Goal: Transaction & Acquisition: Purchase product/service

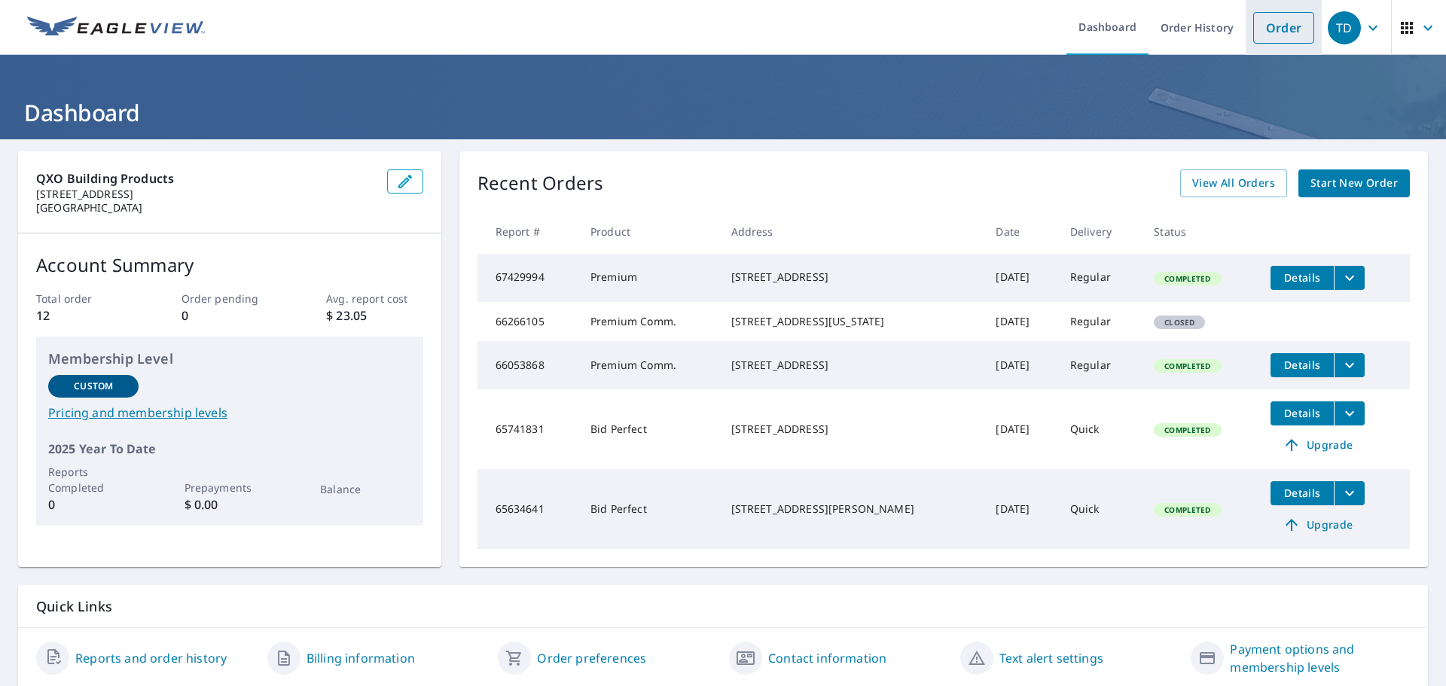
click at [1258, 22] on link "Order" at bounding box center [1283, 28] width 61 height 32
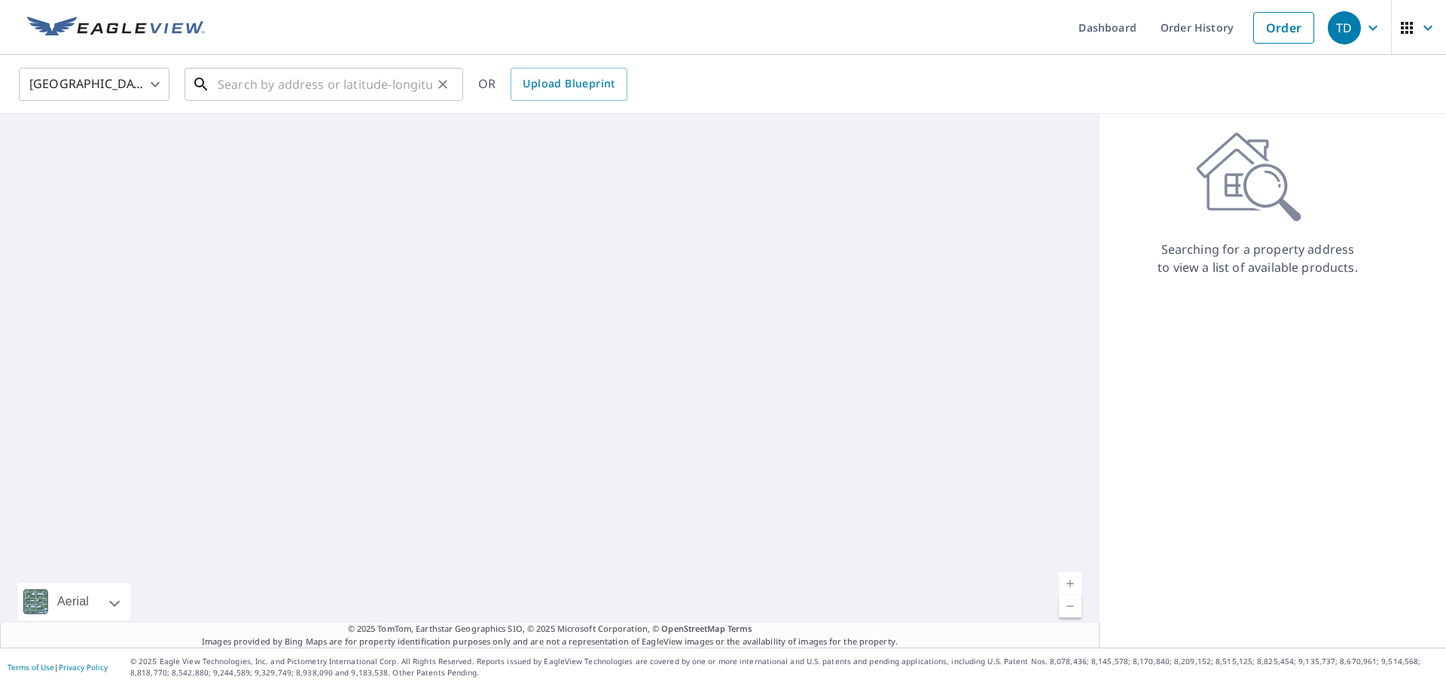
click at [253, 75] on input "text" at bounding box center [325, 84] width 215 height 42
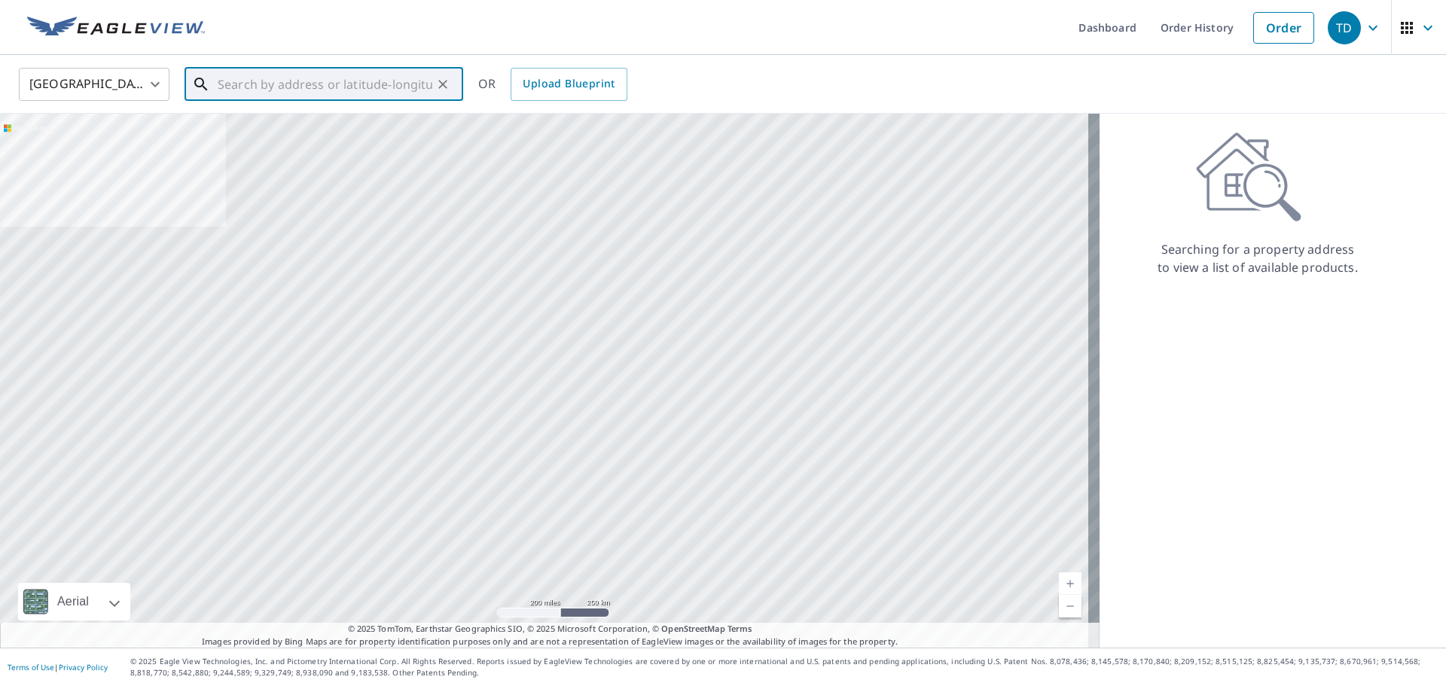
paste input "74 Mystic Ct"
click at [330, 85] on input "74 Mystic Ct" at bounding box center [325, 84] width 215 height 42
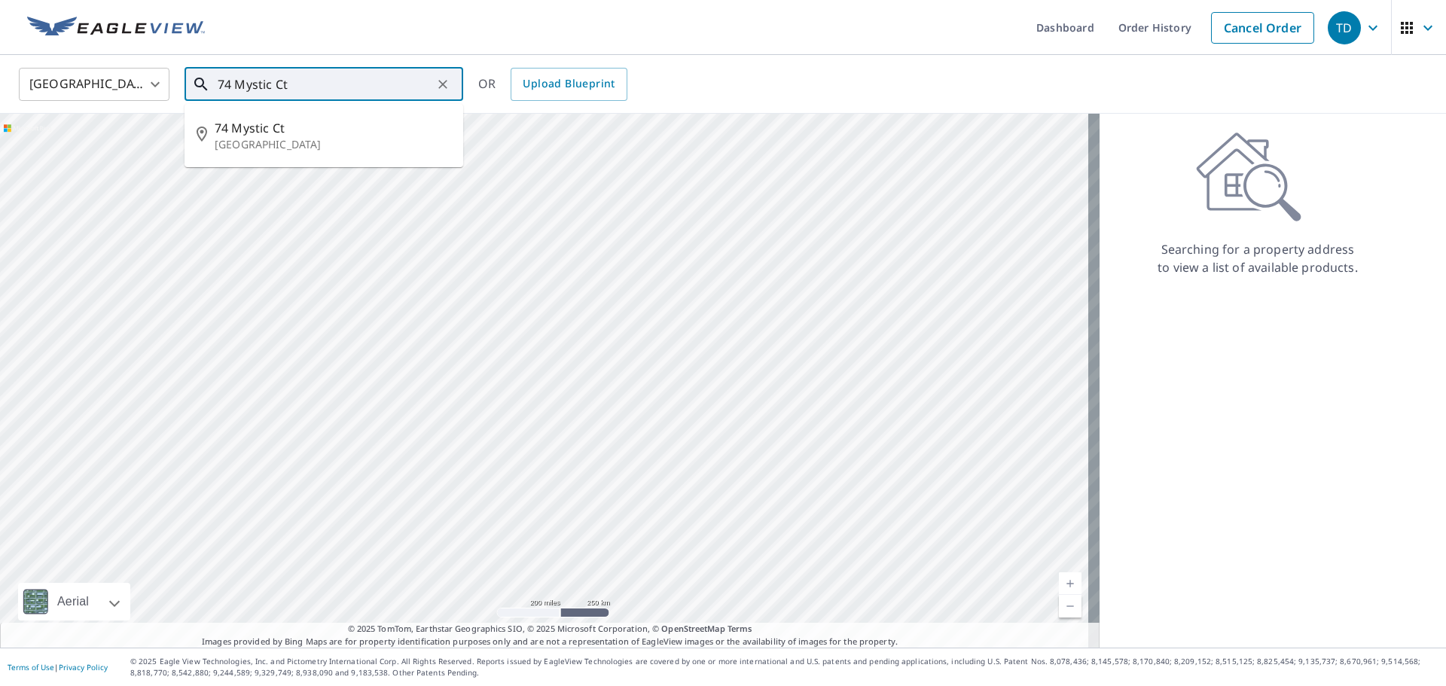
click at [302, 78] on input "74 Mystic Ct" at bounding box center [325, 84] width 215 height 42
click at [249, 139] on p "[GEOGRAPHIC_DATA]" at bounding box center [333, 144] width 236 height 15
type input "[STREET_ADDRESS]"
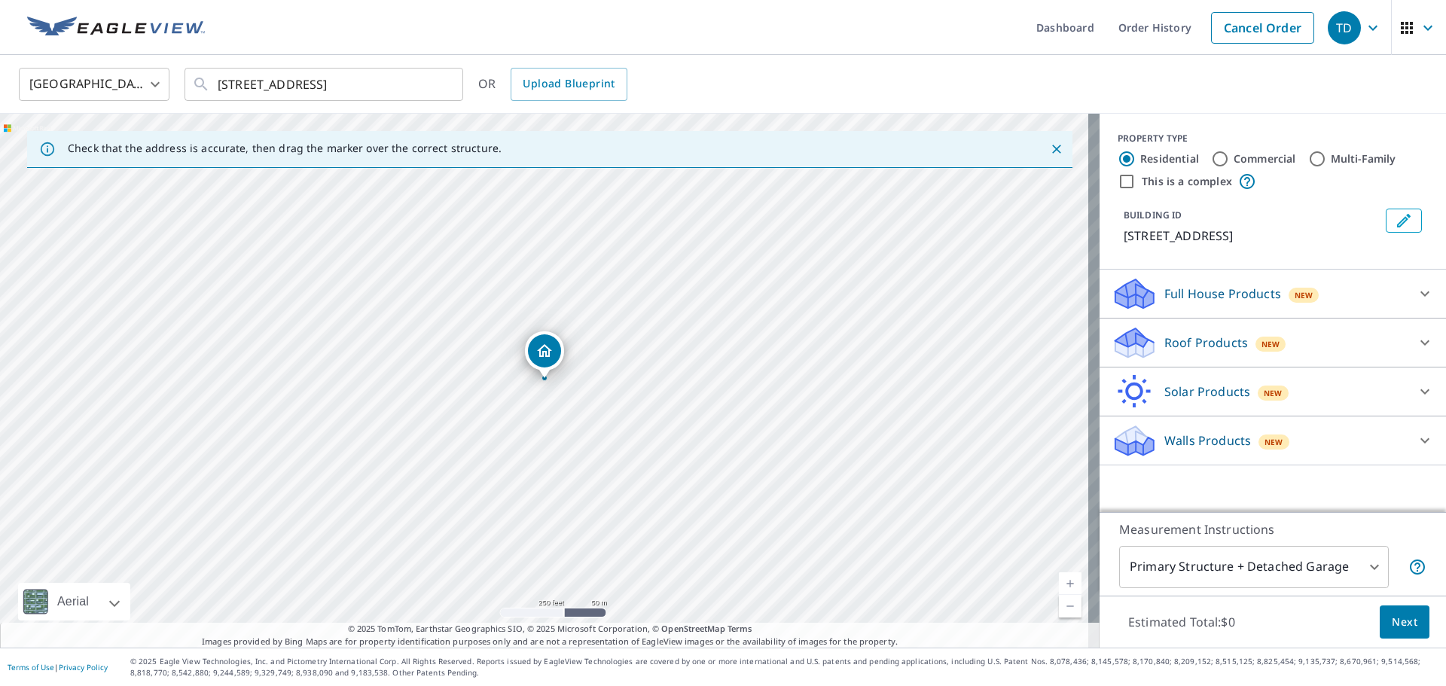
click at [1214, 343] on p "Roof Products" at bounding box center [1206, 343] width 84 height 18
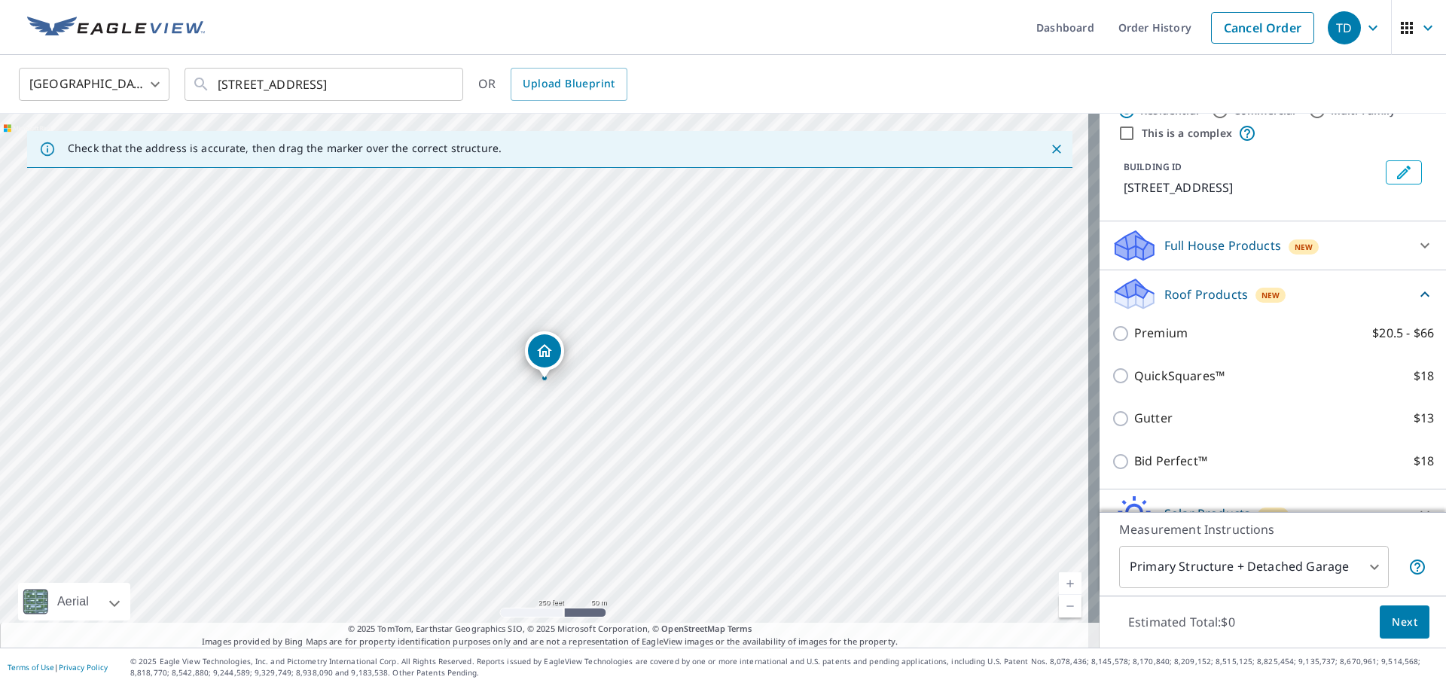
scroll to position [75, 0]
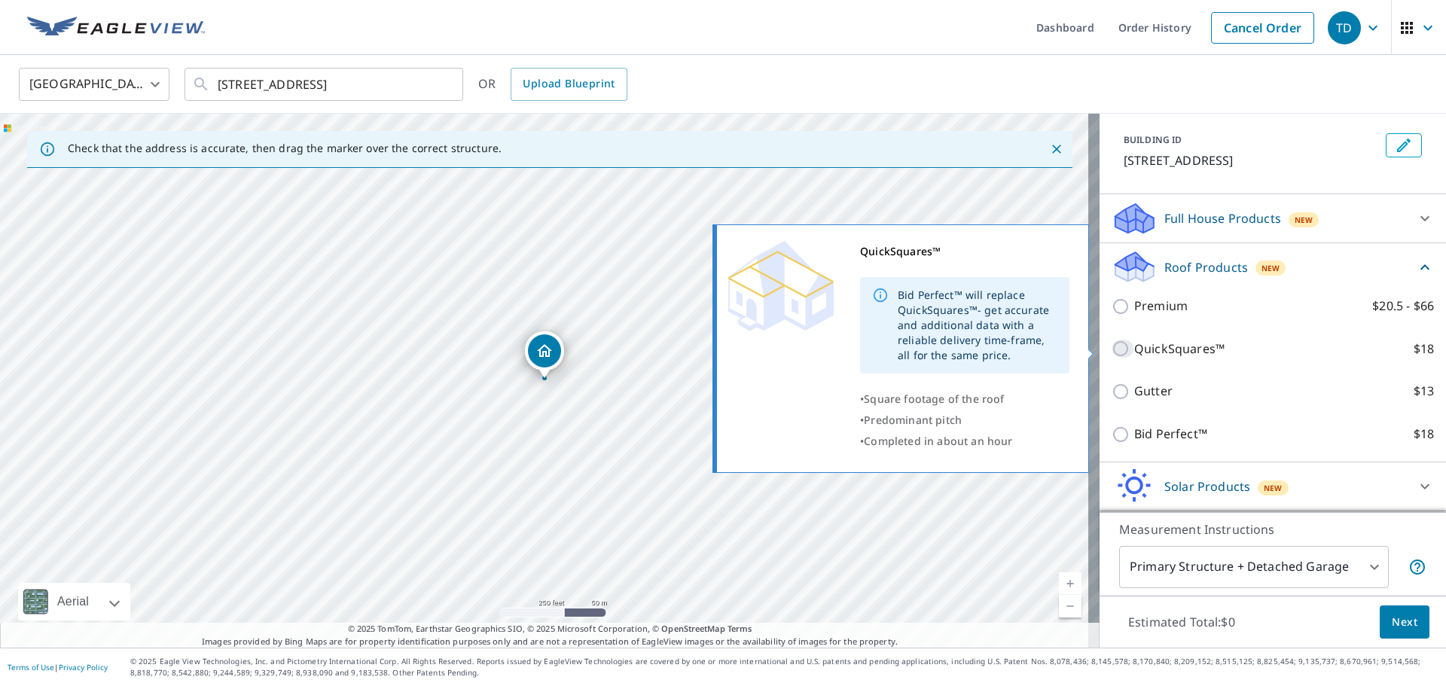
click at [1111, 352] on input "QuickSquares™ $18" at bounding box center [1122, 349] width 23 height 18
checkbox input "true"
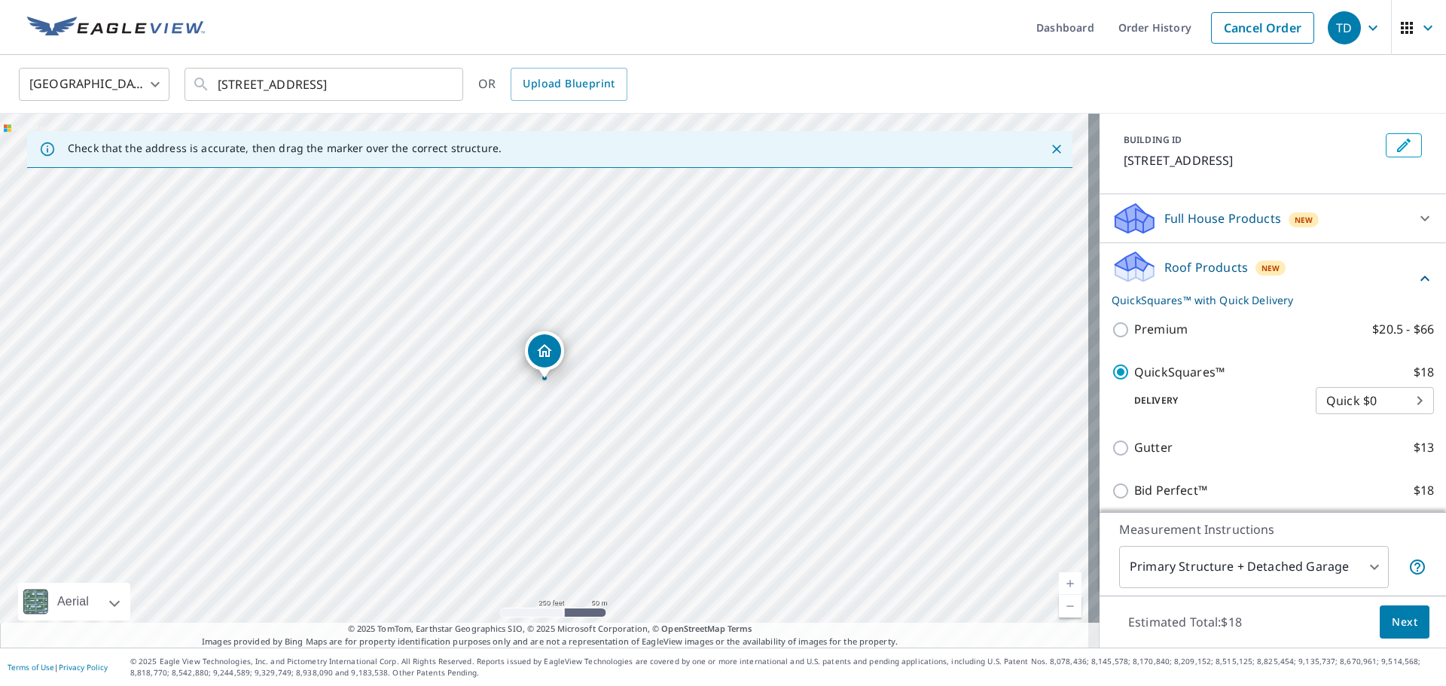
drag, startPoint x: 1393, startPoint y: 621, endPoint x: 1397, endPoint y: 611, distance: 11.2
click at [1397, 611] on button "Next" at bounding box center [1404, 622] width 50 height 34
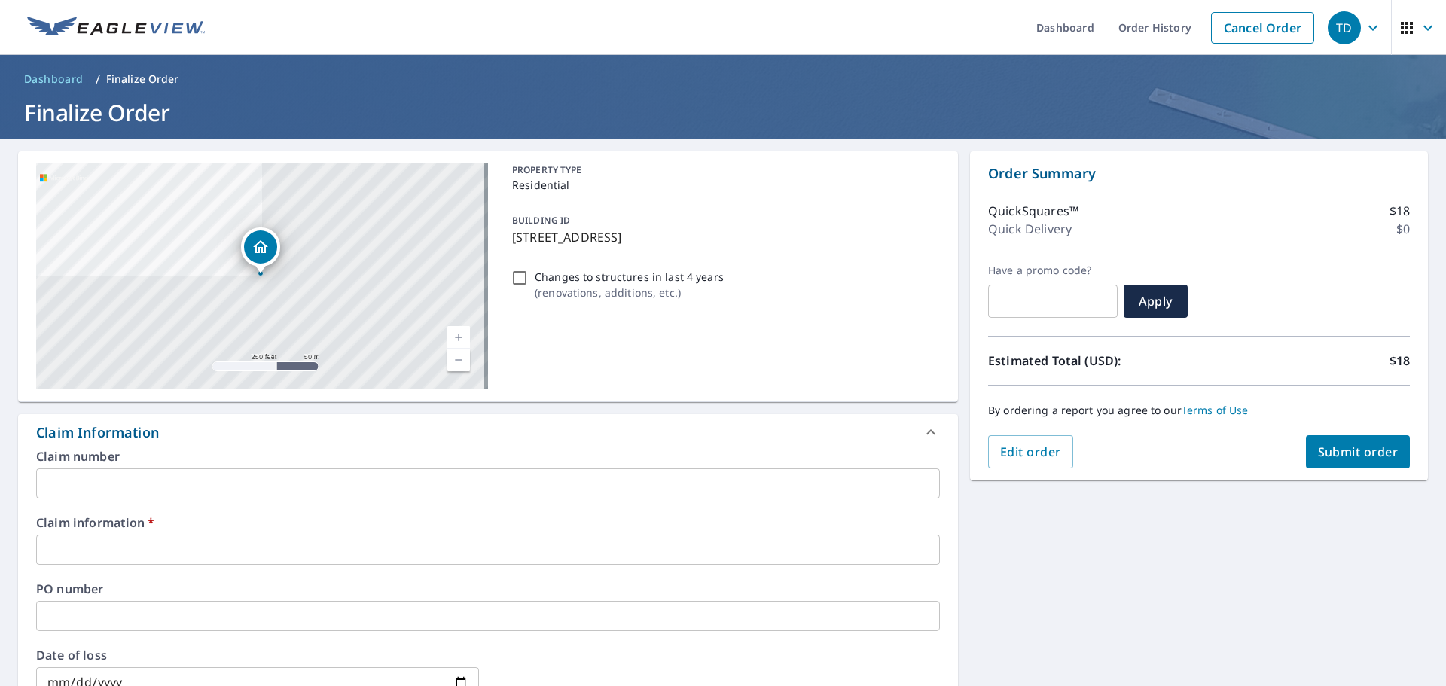
click at [78, 491] on input "text" at bounding box center [487, 483] width 903 height 30
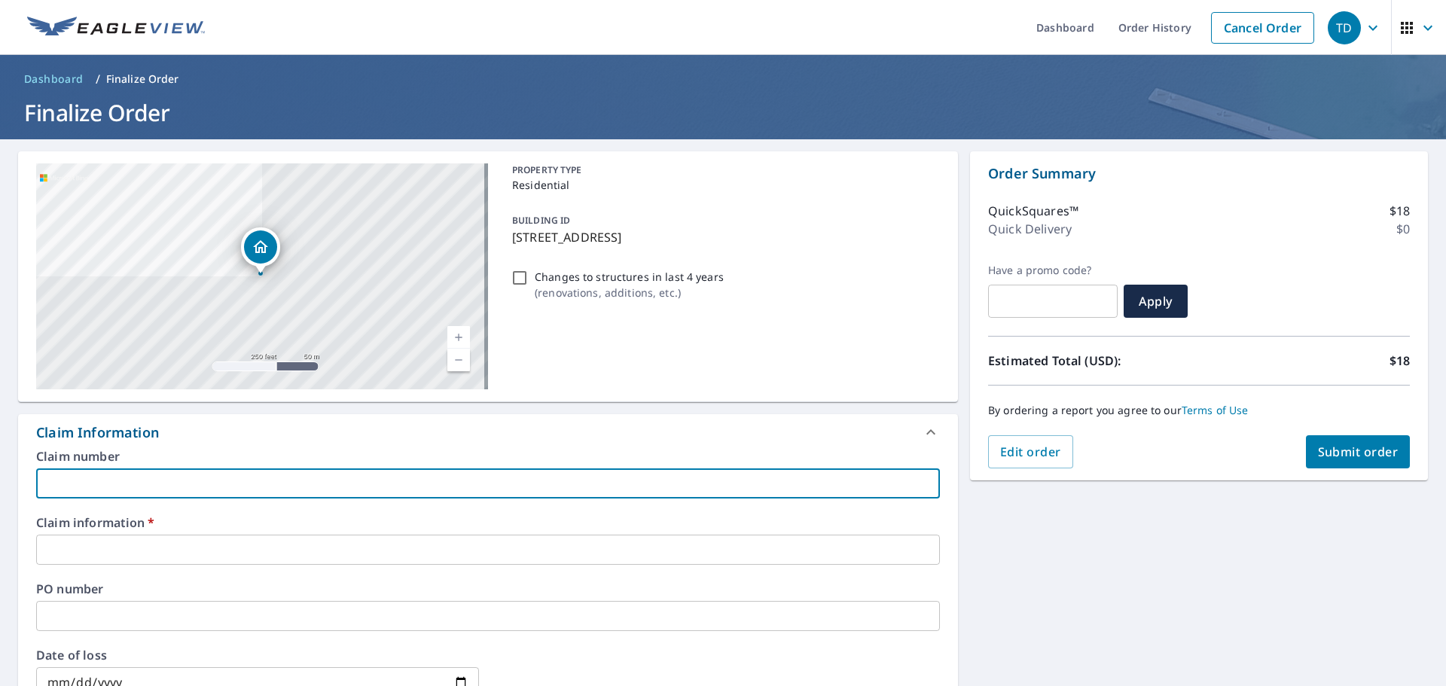
click at [84, 619] on input "text" at bounding box center [487, 616] width 903 height 30
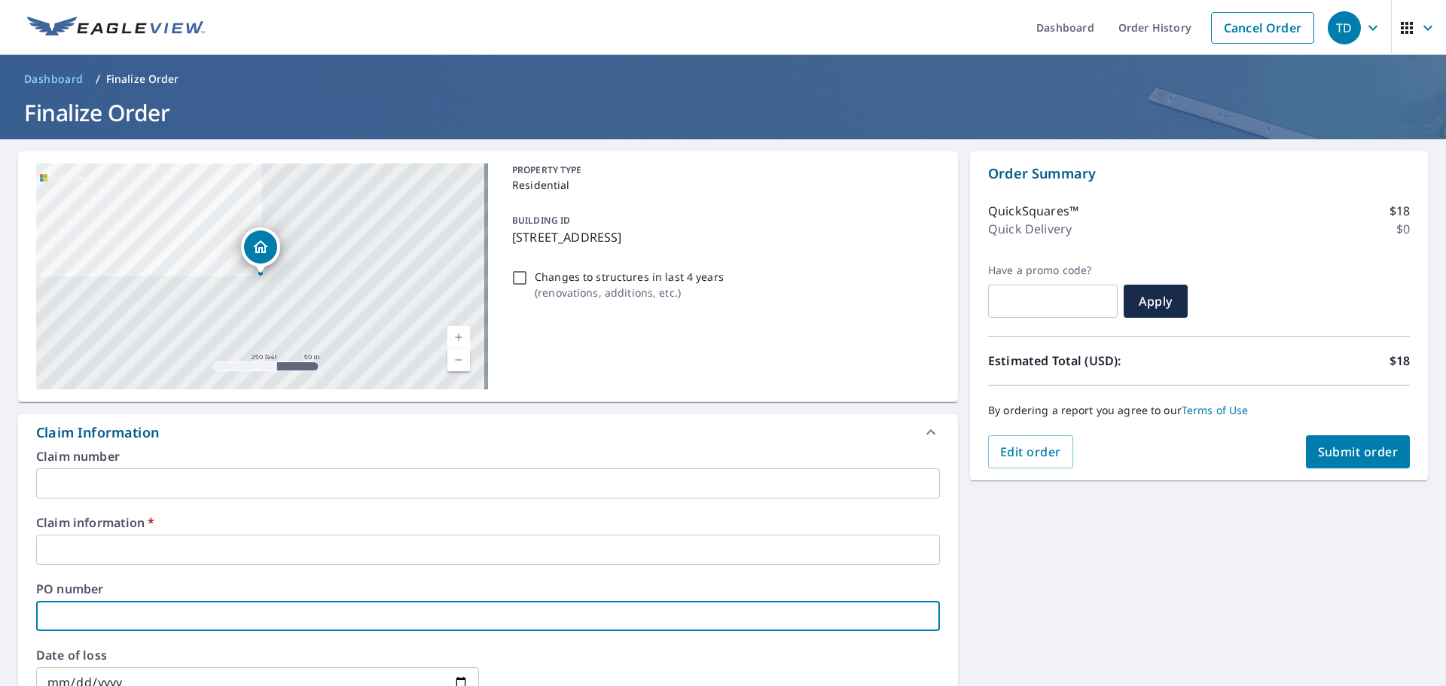
paste input "436133"
type input "436133"
checkbox input "true"
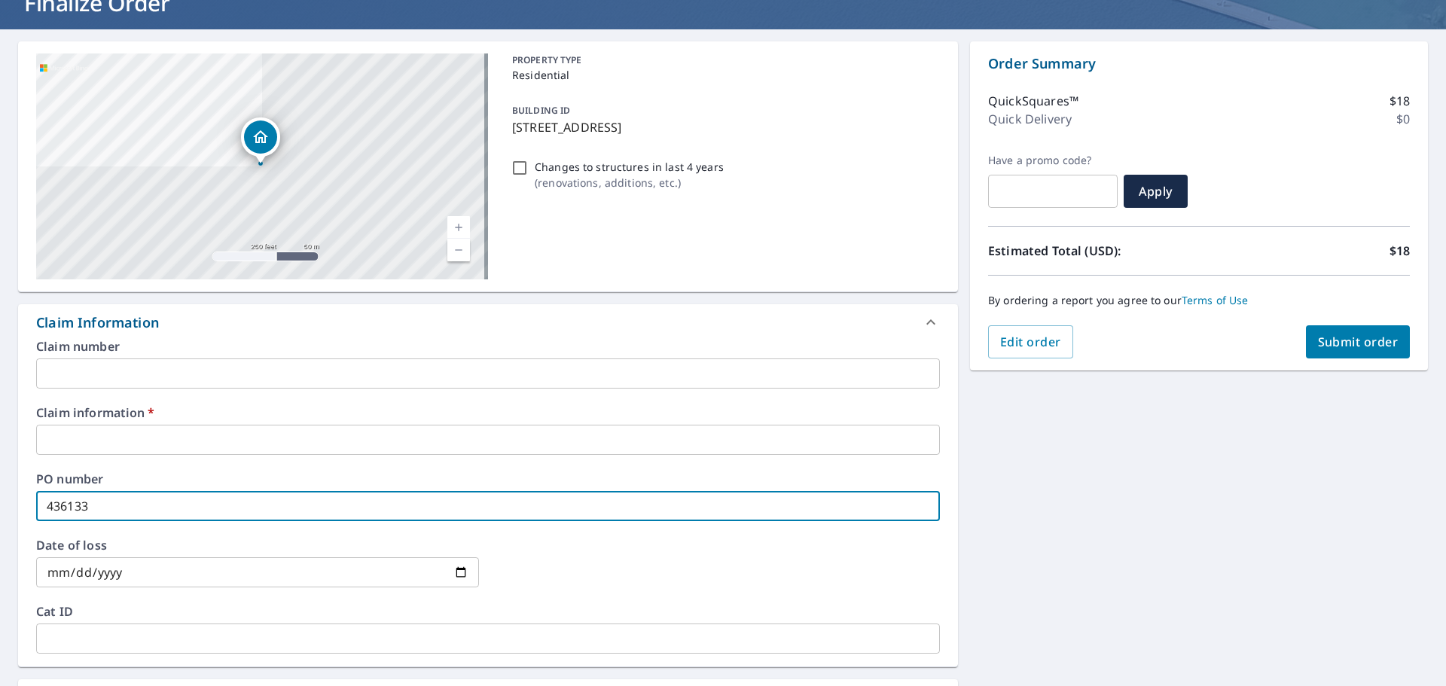
scroll to position [226, 0]
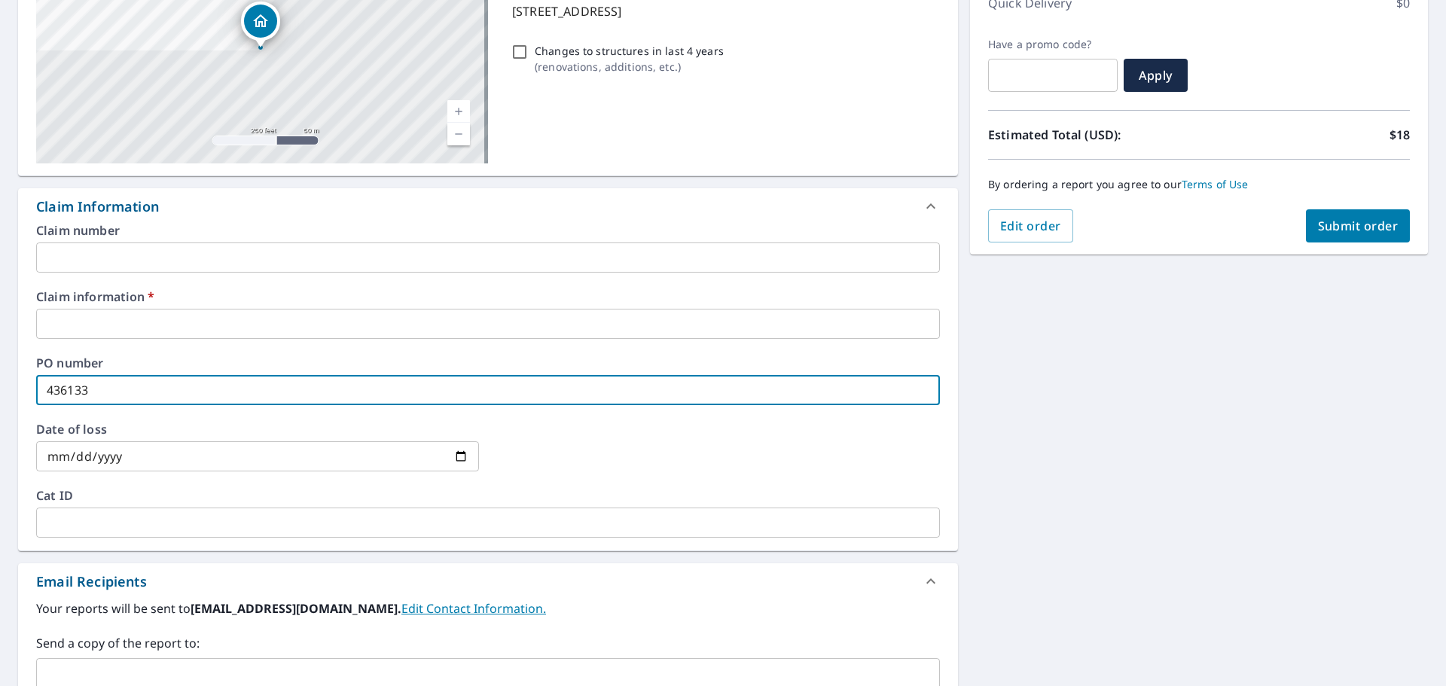
click at [93, 382] on input "436133" at bounding box center [487, 390] width 903 height 30
drag, startPoint x: 119, startPoint y: 393, endPoint x: 5, endPoint y: 392, distance: 113.7
click at [5, 392] on div "[STREET_ADDRESS] Aerial Road A standard road map Aerial A detailed look from ab…" at bounding box center [723, 399] width 1446 height 972
checkbox input "true"
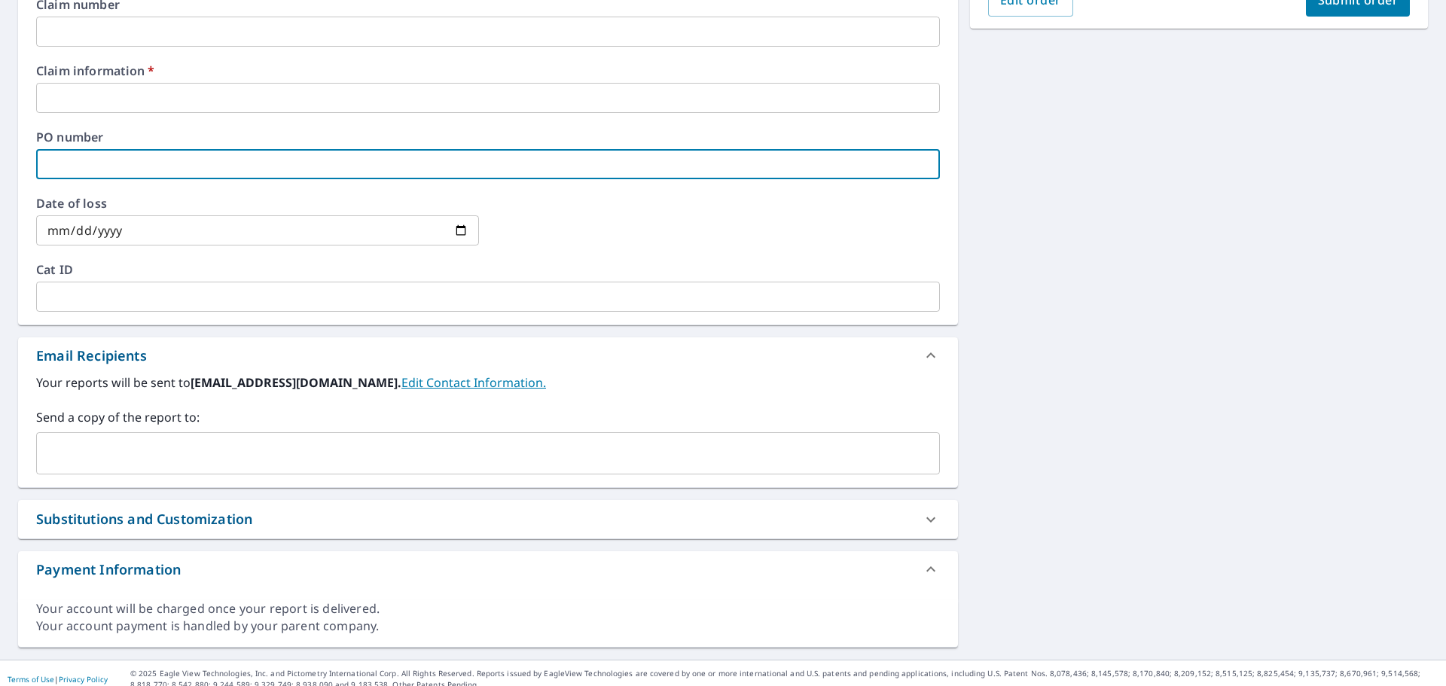
click at [70, 448] on input "text" at bounding box center [476, 453] width 867 height 29
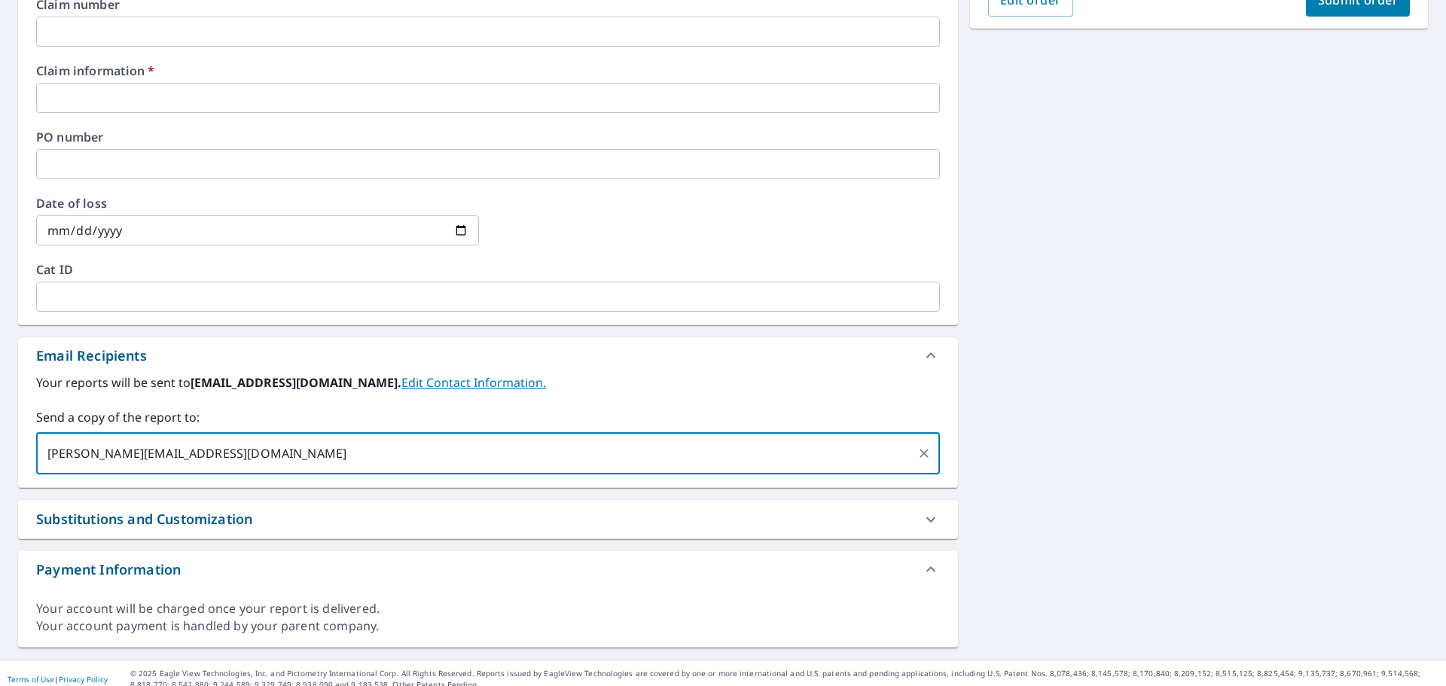
type input "[PERSON_NAME][EMAIL_ADDRESS][DOMAIN_NAME],"
checkbox input "true"
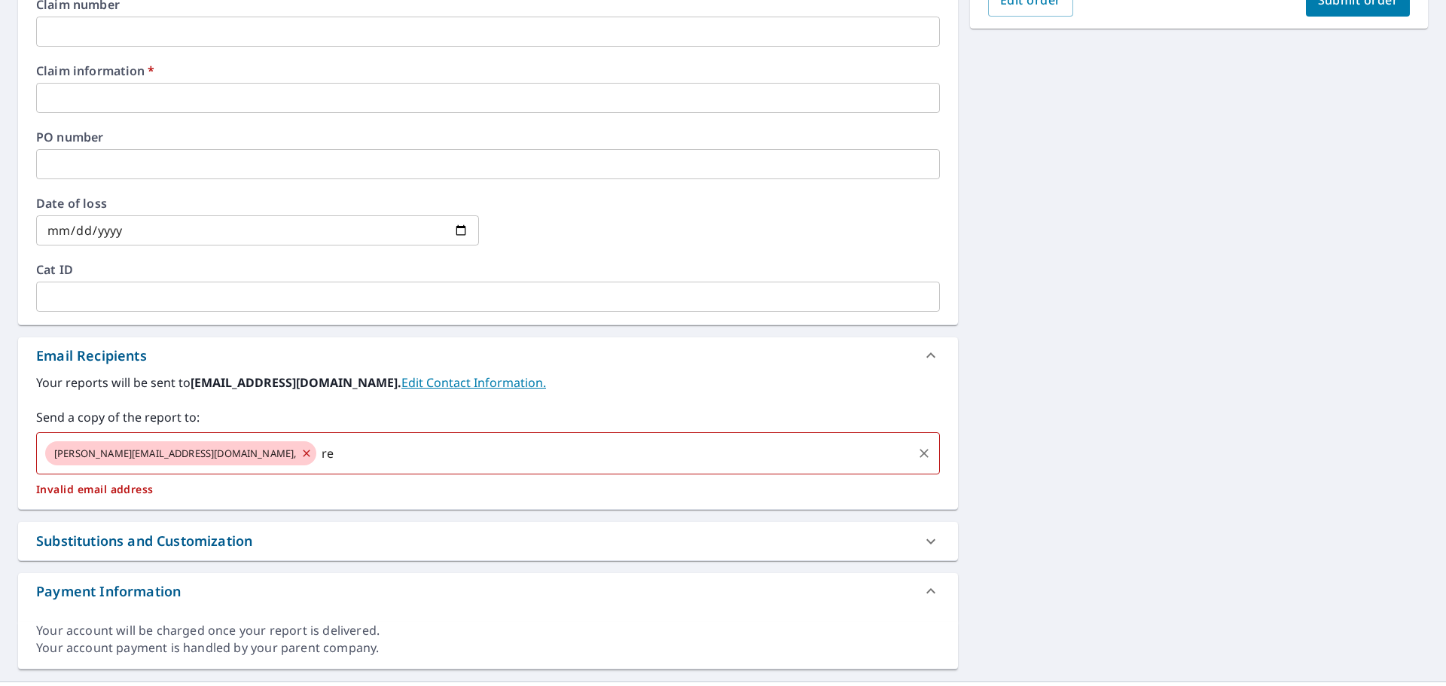
type input "red"
click at [300, 451] on icon at bounding box center [306, 453] width 12 height 17
checkbox input "true"
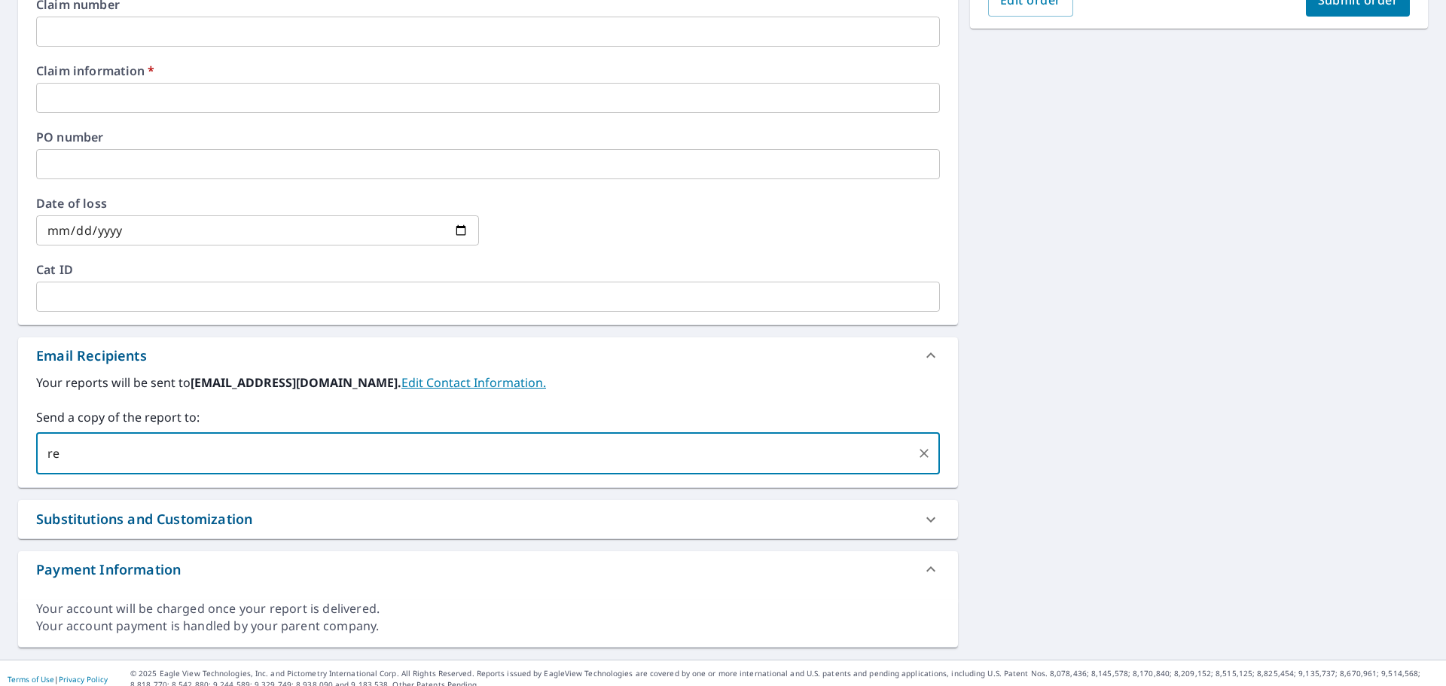
type input "r"
click at [75, 445] on input "text" at bounding box center [476, 453] width 867 height 29
paste input "[EMAIL_ADDRESS][DOMAIN_NAME]"
type input "[EMAIL_ADDRESS][DOMAIN_NAME],"
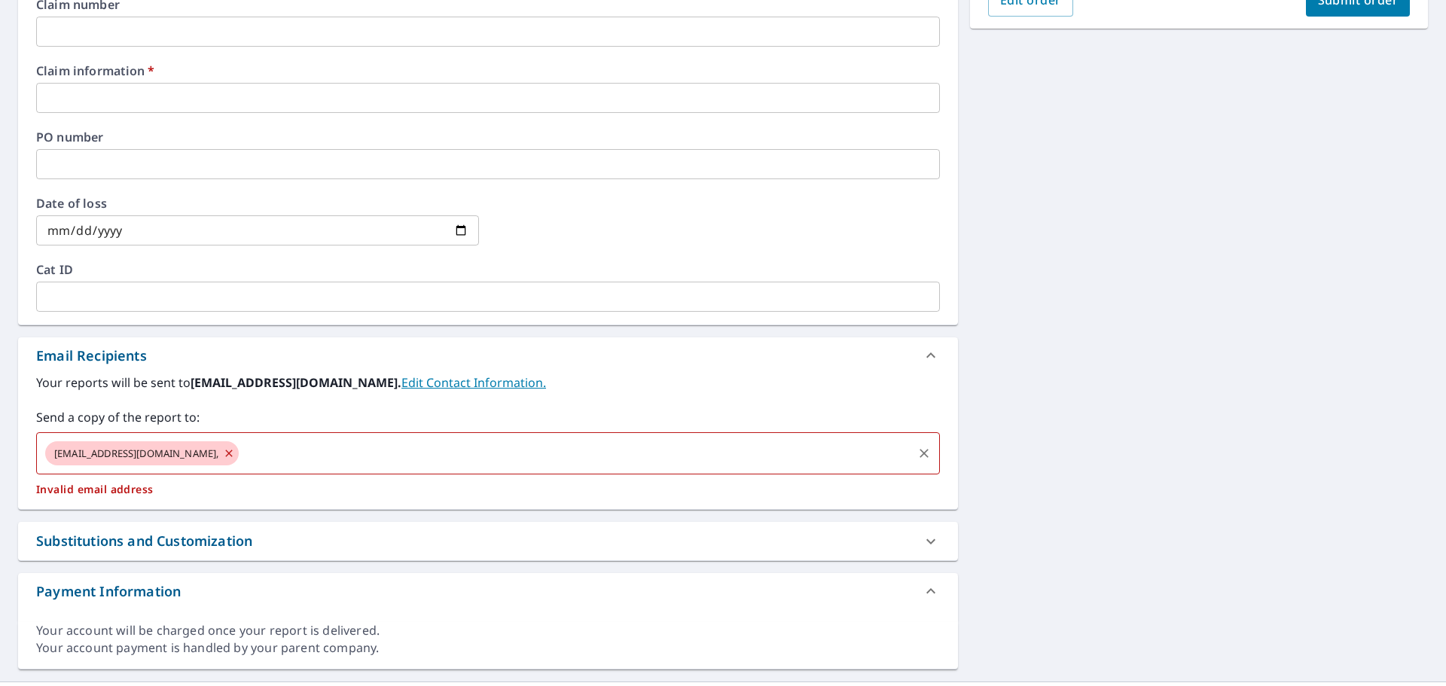
click at [239, 453] on div "[EMAIL_ADDRESS][DOMAIN_NAME]," at bounding box center [141, 453] width 193 height 24
click at [235, 451] on icon at bounding box center [229, 453] width 12 height 17
checkbox input "true"
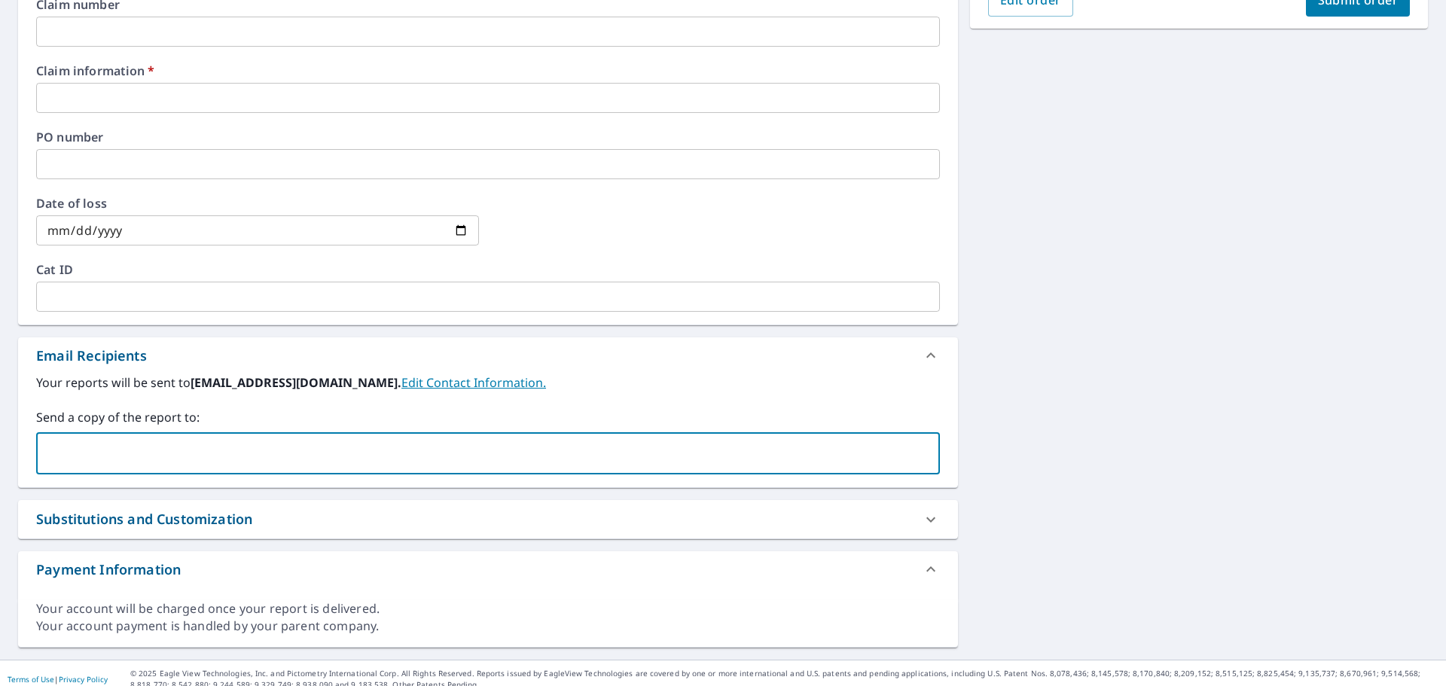
paste input "[EMAIL_ADDRESS][DOMAIN_NAME]"
type input "[EMAIL_ADDRESS][DOMAIN_NAME]"
checkbox input "true"
type input "[PERSON_NAME][EMAIL_ADDRESS][DOMAIN_NAME]"
checkbox input "true"
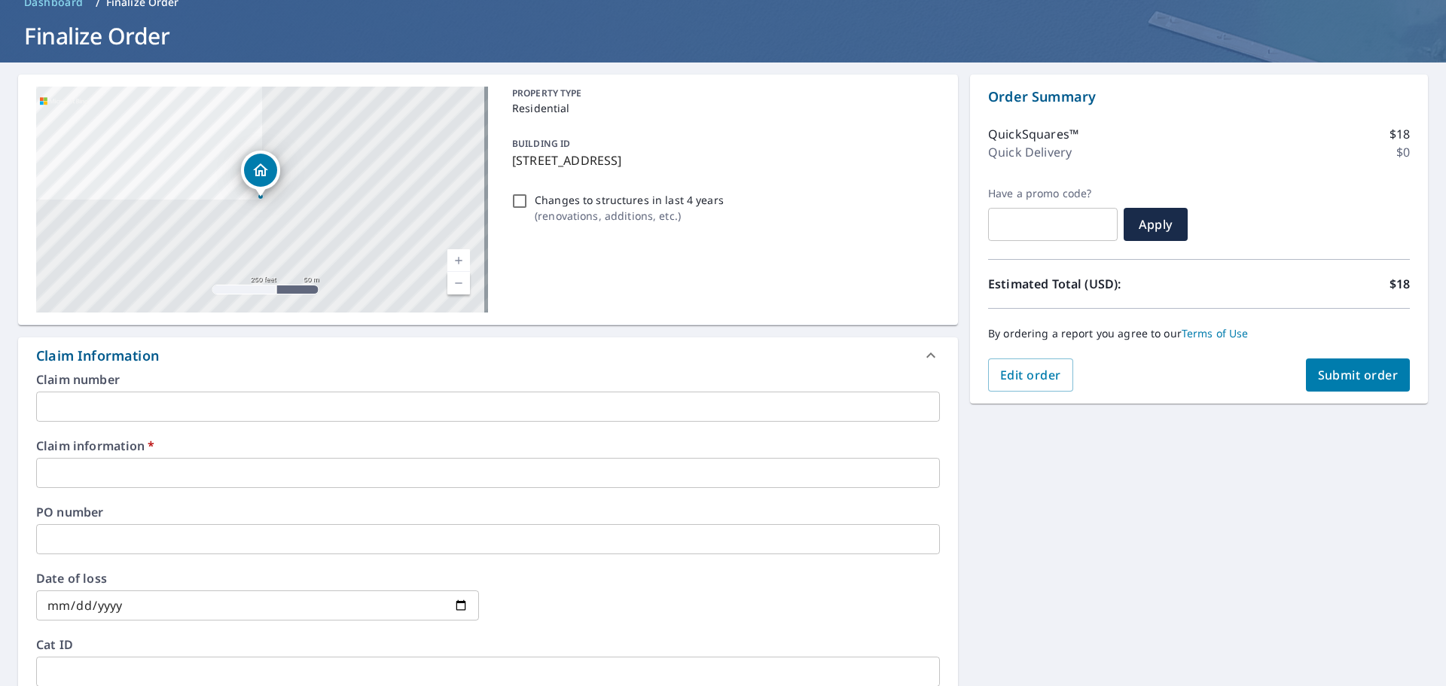
scroll to position [75, 0]
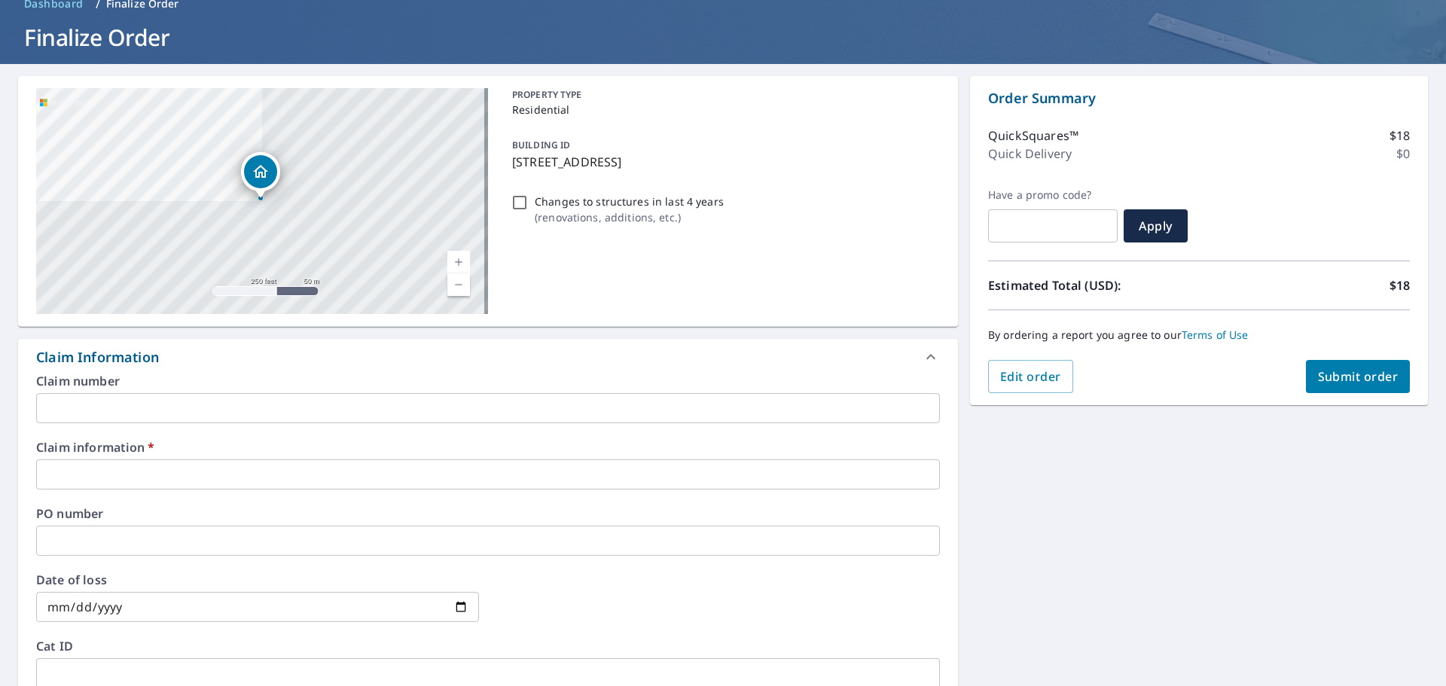
drag, startPoint x: 101, startPoint y: 408, endPoint x: 114, endPoint y: 403, distance: 14.5
click at [109, 406] on input "text" at bounding box center [487, 408] width 903 height 30
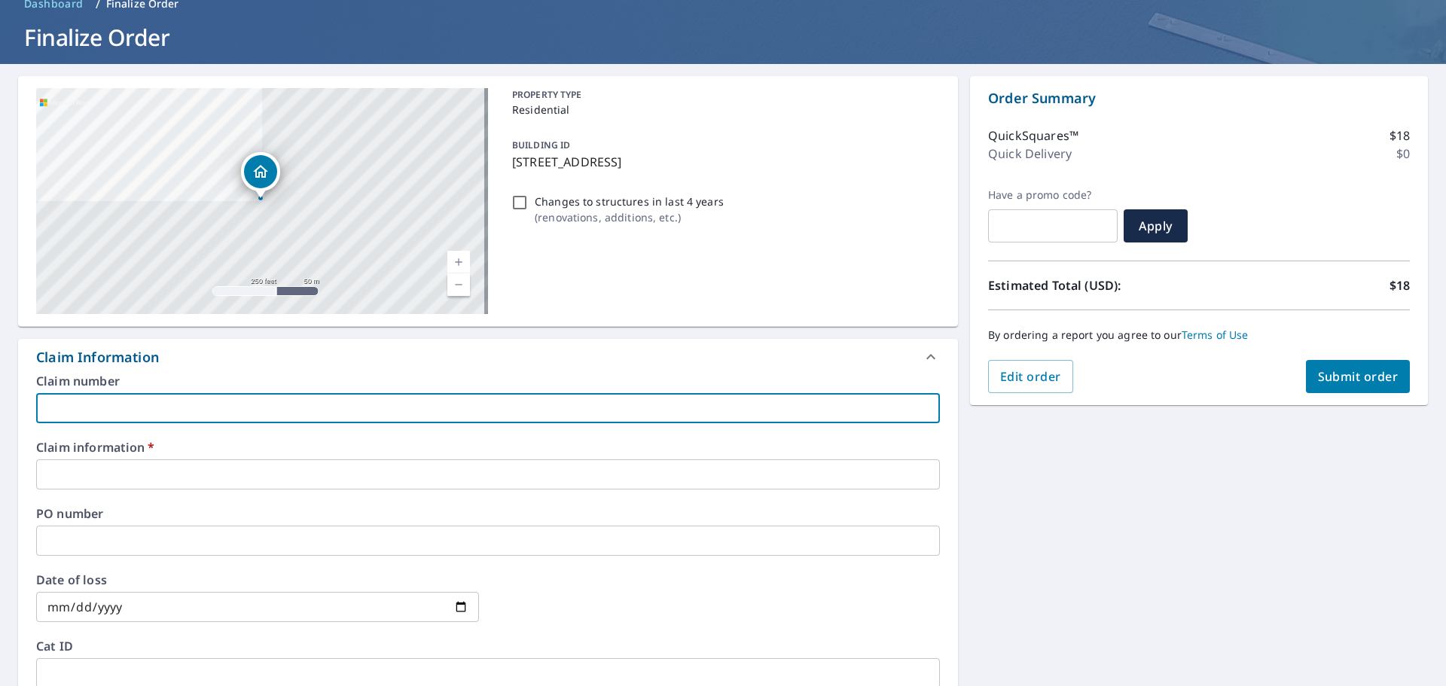
paste input "[EMAIL_ADDRESS][DOMAIN_NAME]"
type input "[EMAIL_ADDRESS][DOMAIN_NAME]"
checkbox input "true"
type input "[EMAIL_ADDRESS][DOMAIN_NAME]"
checkbox input "true"
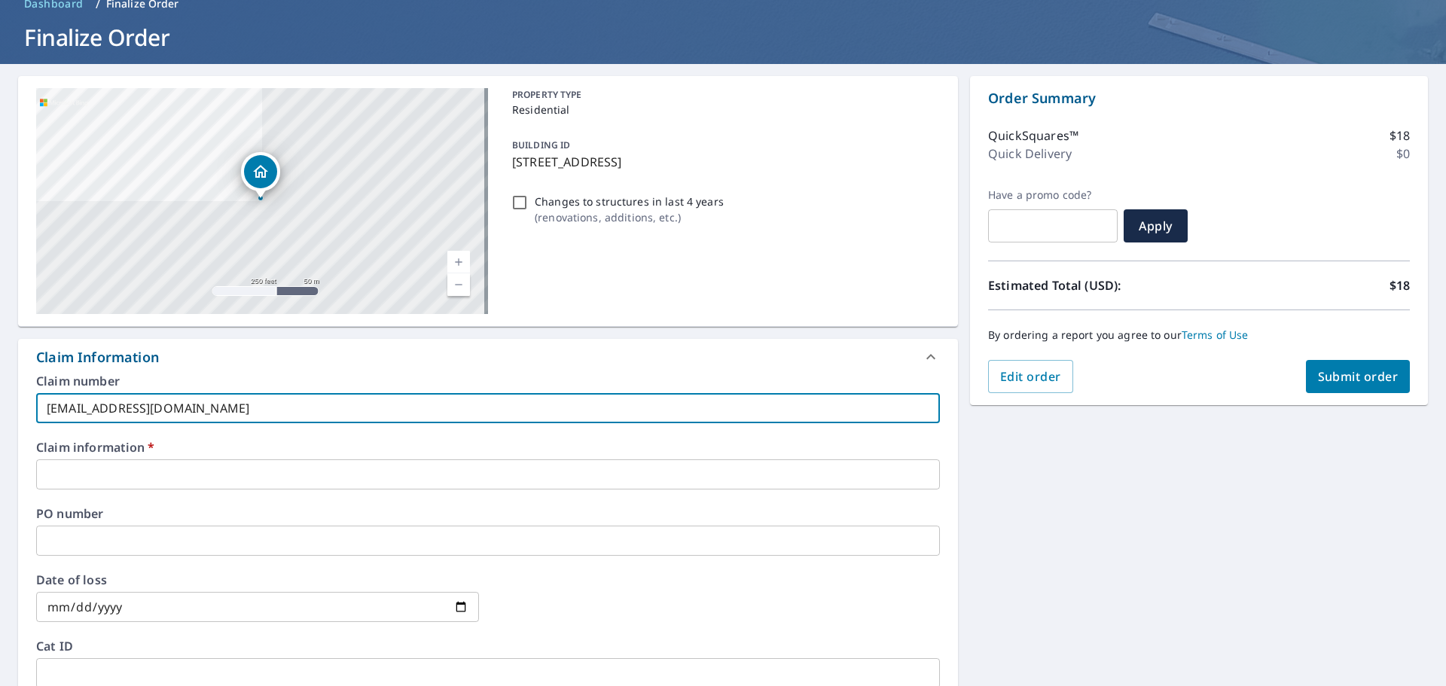
type input "redwhiteandbluecontractinginc@yahoo.c"
checkbox input "true"
type input "[EMAIL_ADDRESS]."
checkbox input "true"
type input "[EMAIL_ADDRESS]"
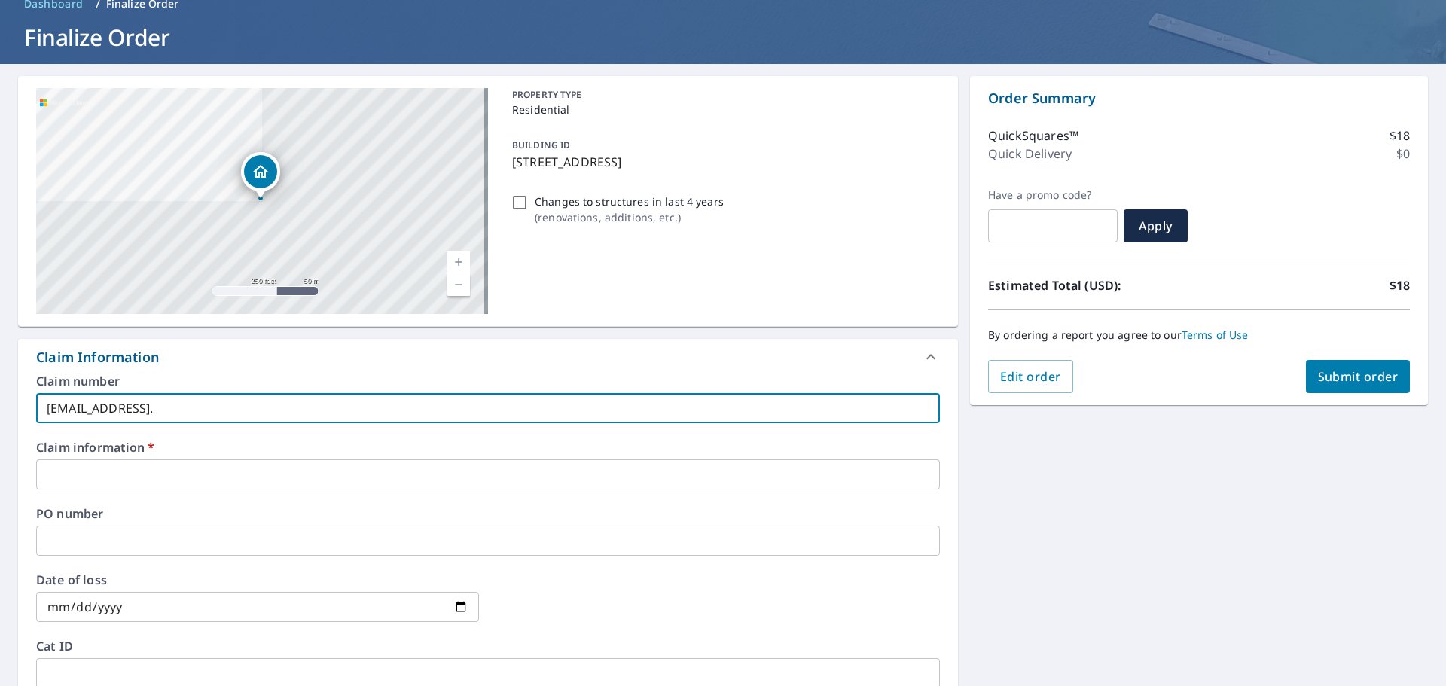
checkbox input "true"
type input "redwhiteandbluecontractinginc@yaho"
checkbox input "true"
type input "redwhiteandbluecontractinginc@yah"
checkbox input "true"
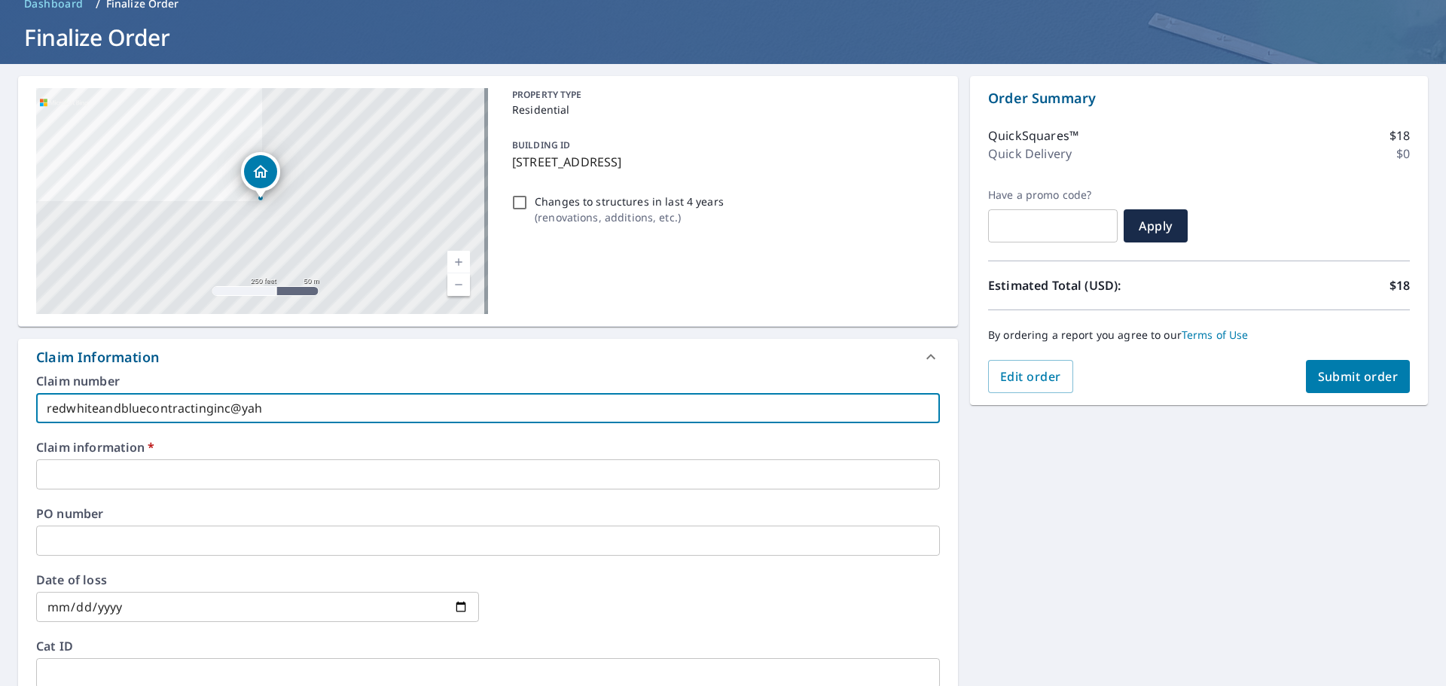
type input "redwhiteandbluecontractinginc@ya"
checkbox input "true"
type input "redwhiteandbluecontractinginc@y"
checkbox input "true"
type input "redwhiteandbluecontractinginc@"
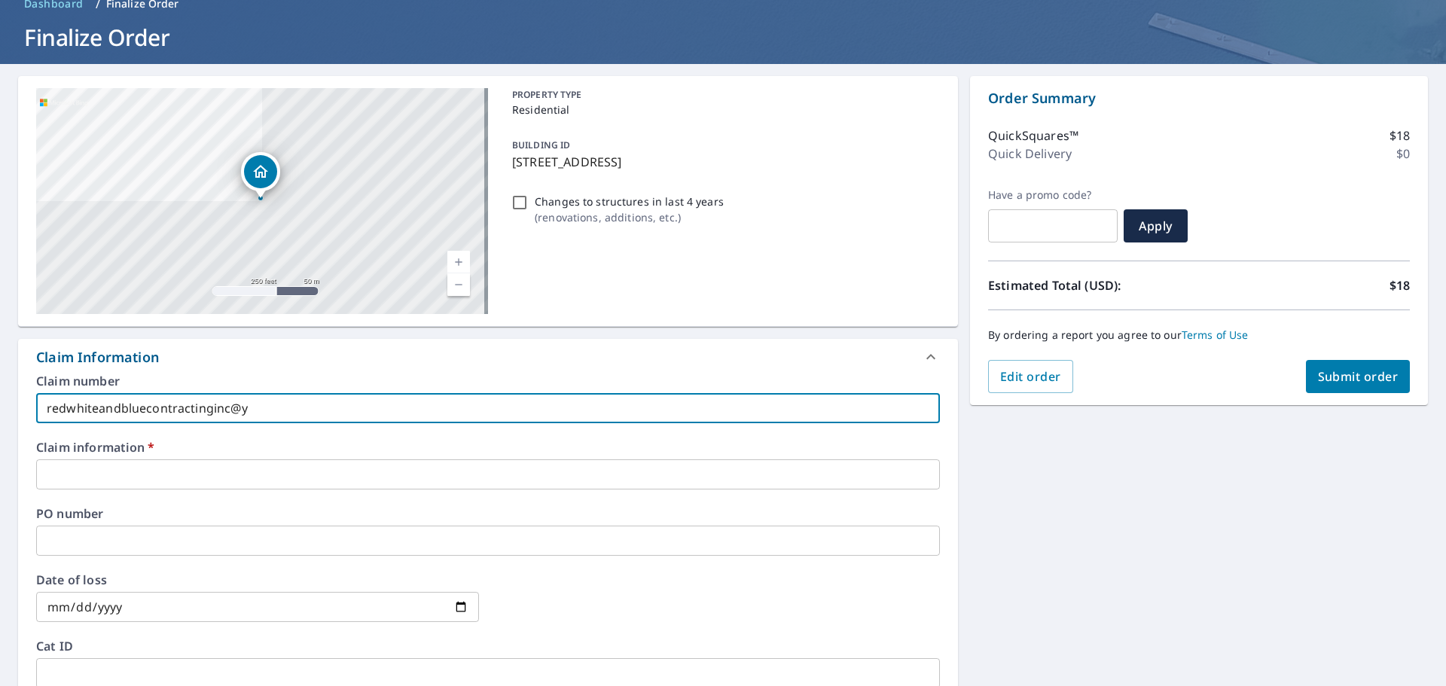
checkbox input "true"
type input "redwhiteandbluecontractinginc"
checkbox input "true"
type input "redwhiteandbluecontractingin"
checkbox input "true"
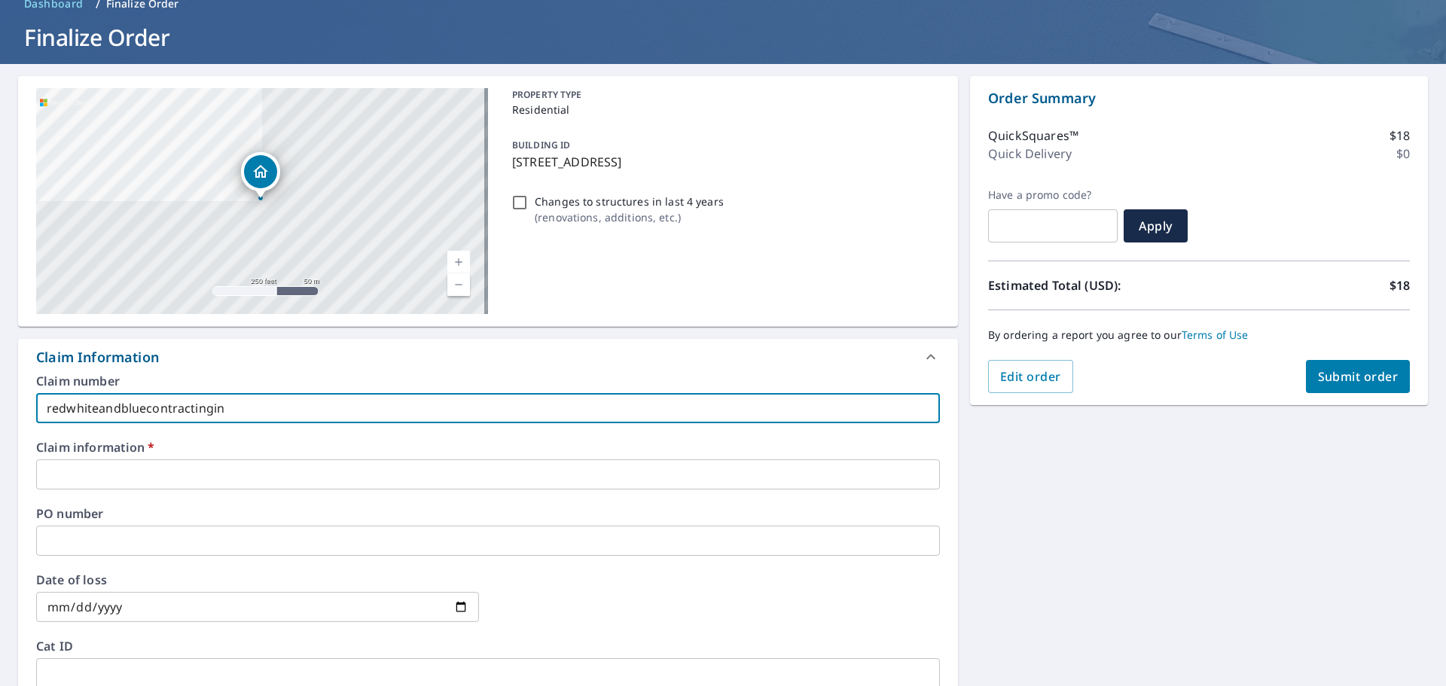
type input "redwhiteandbluecontractingi"
checkbox input "true"
type input "redwhiteandbluecontracting"
checkbox input "true"
type input "redwhiteandbluecontractin"
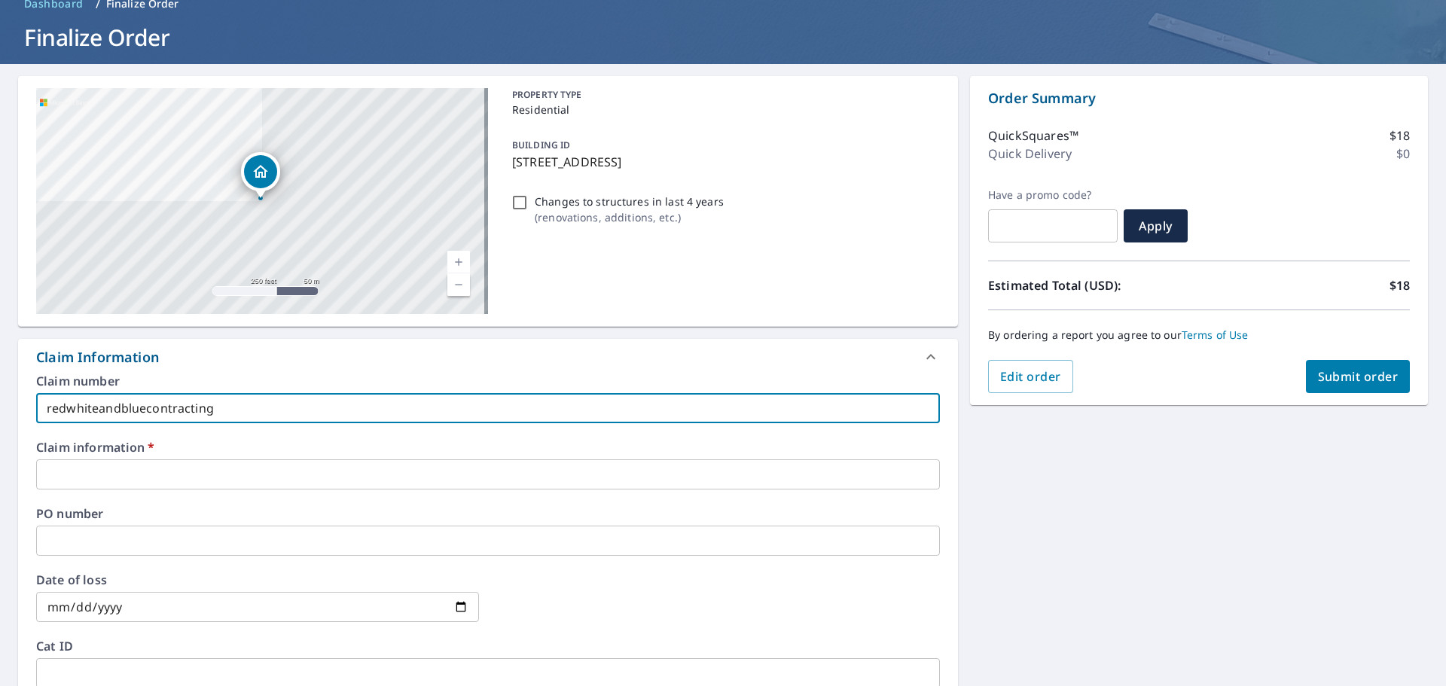
checkbox input "true"
type input "redwhiteandbluecontracti"
checkbox input "true"
type input "redwhiteandbluecontract"
checkbox input "true"
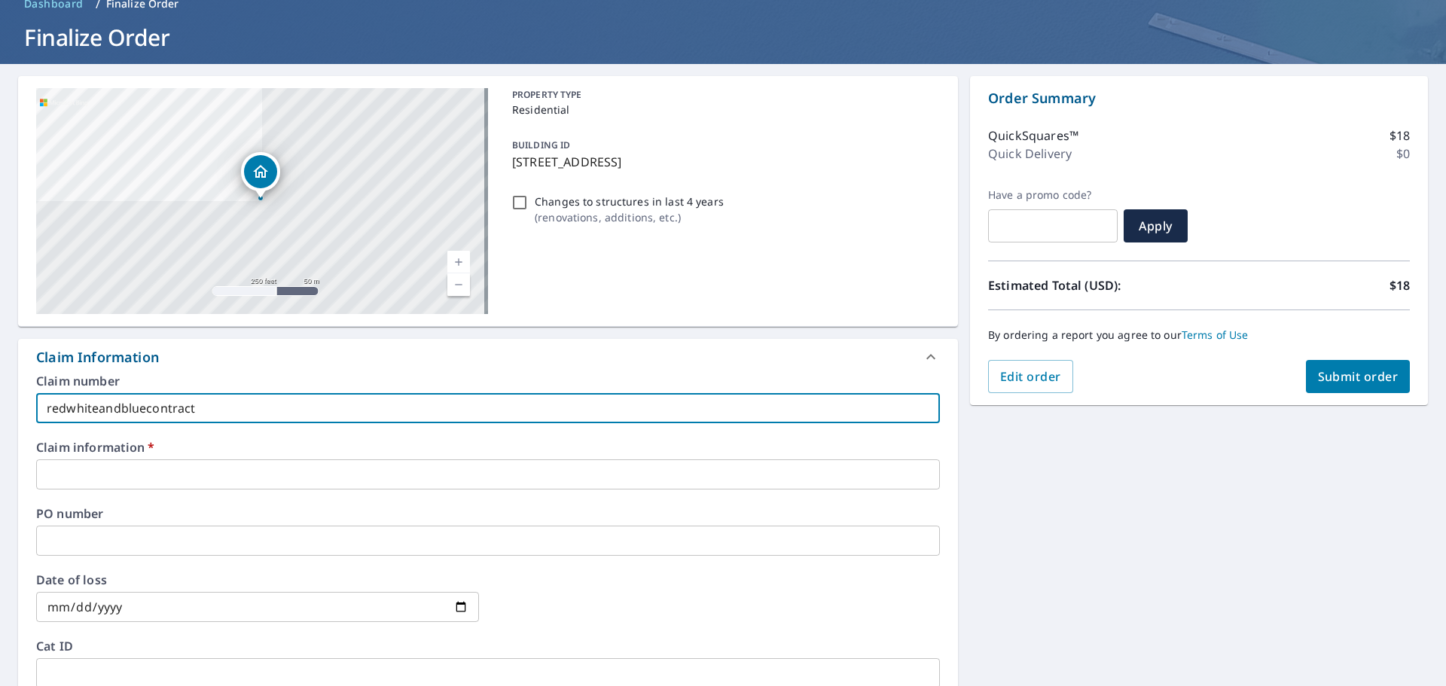
type input "redwhiteandbluecontrac"
checkbox input "true"
type input "redwhiteandbluecontr"
checkbox input "true"
type input "redwhiteandbluecont"
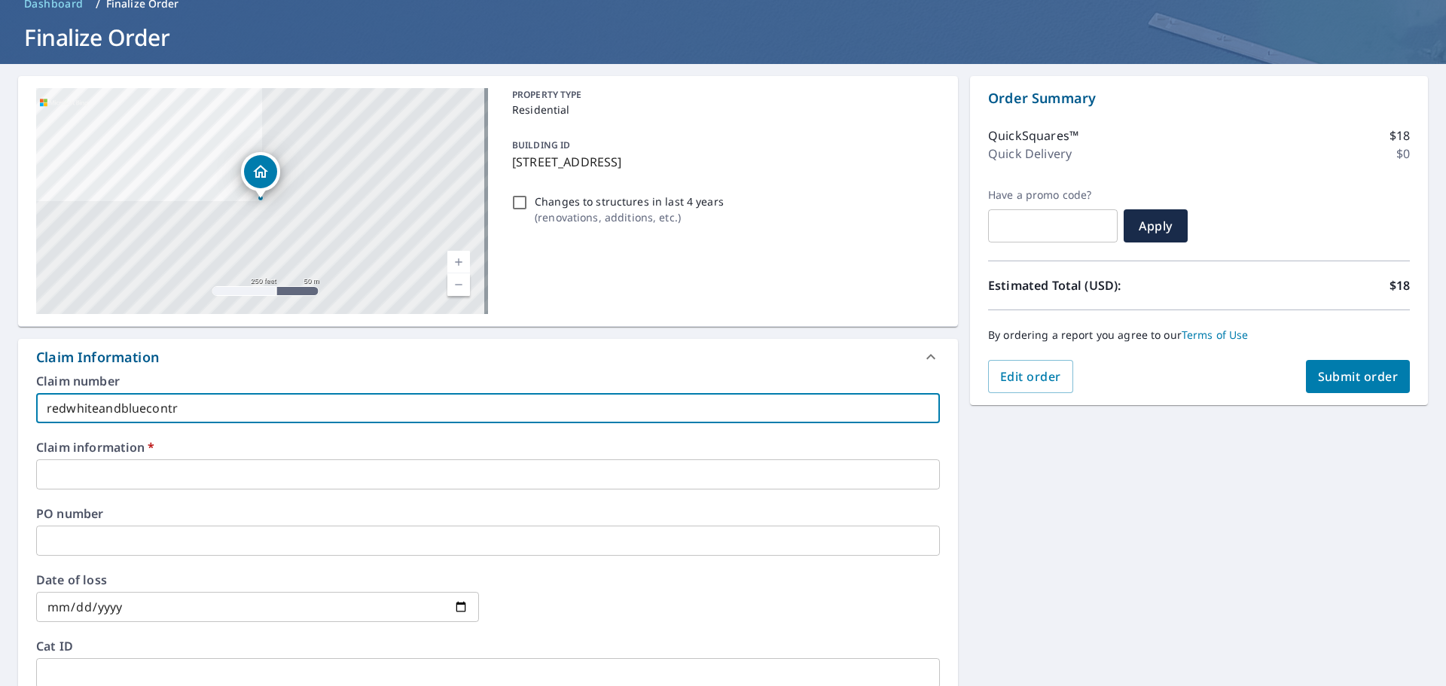
checkbox input "true"
type input "redwhiteandbluecon"
checkbox input "true"
type input "redwhiteandblueco"
checkbox input "true"
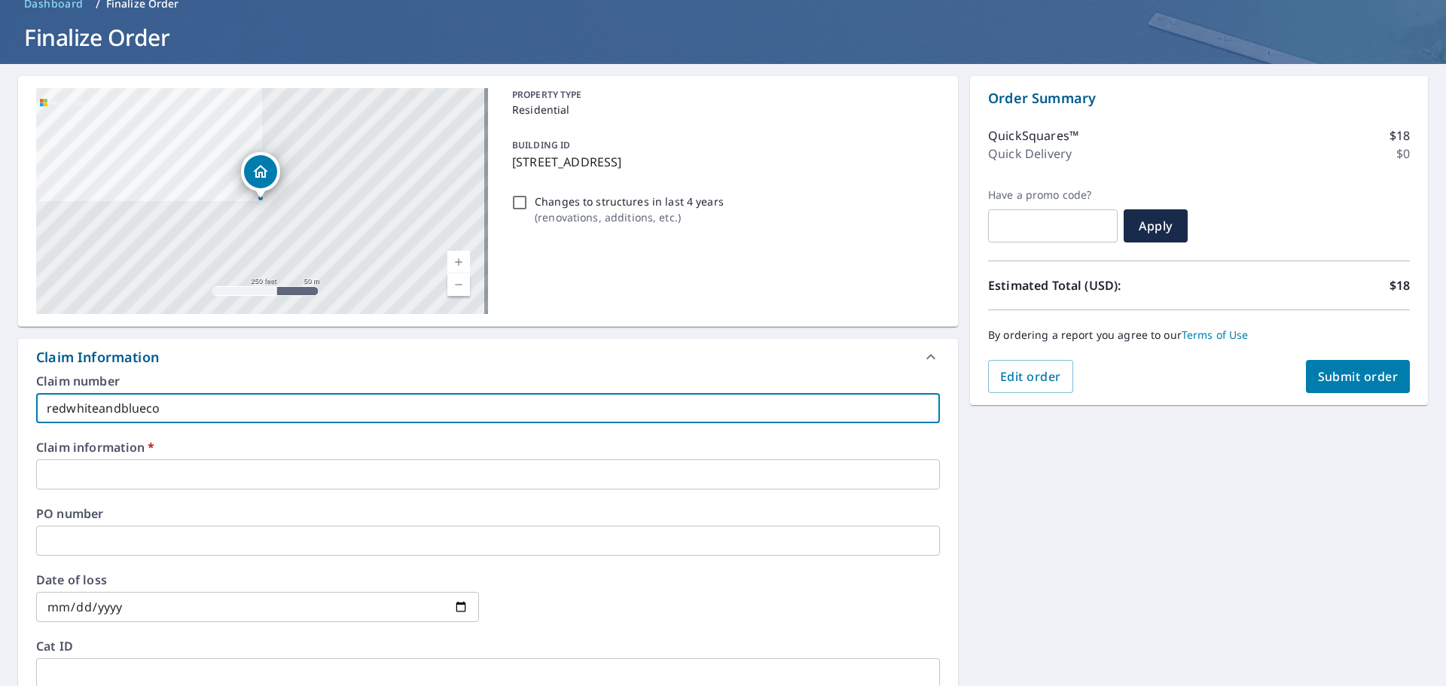
type input "redwhiteandbluec"
checkbox input "true"
type input "redwhiteandblue"
checkbox input "true"
type input "redwhiteandblu"
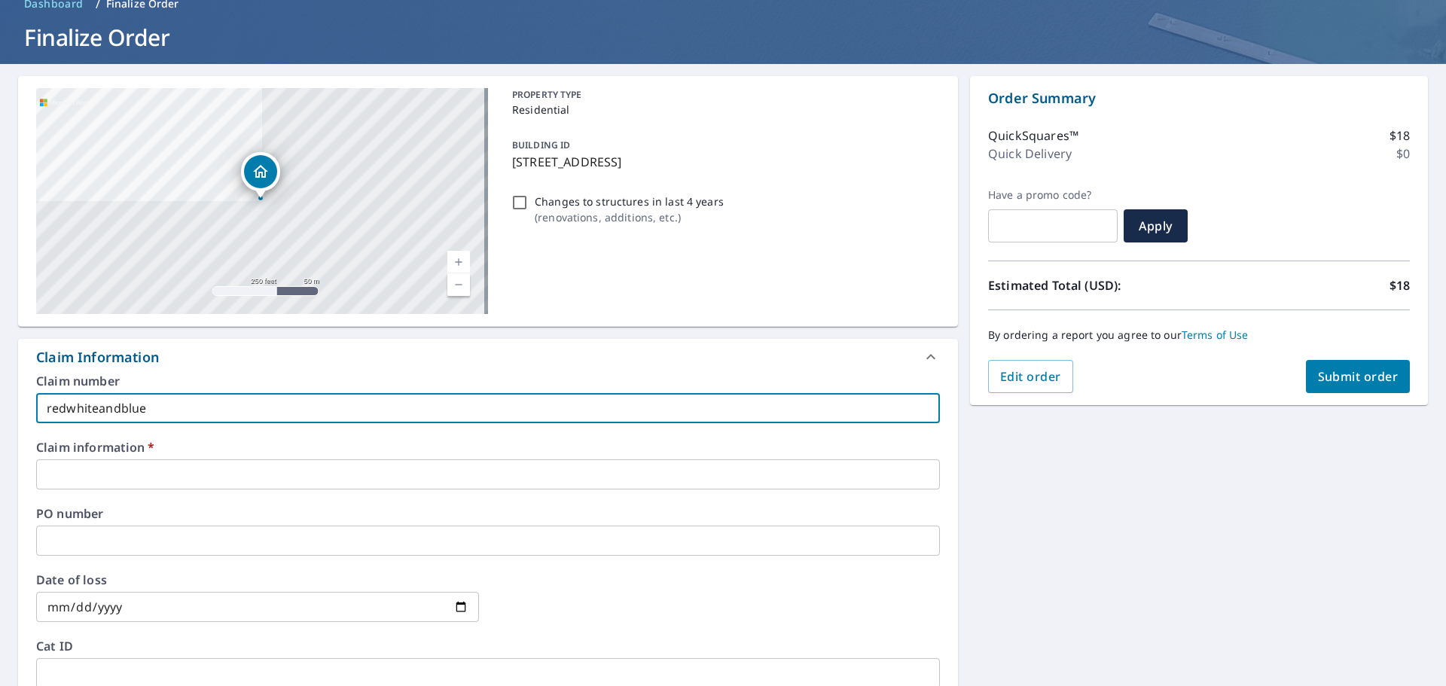
checkbox input "true"
type input "redwhiteandbl"
checkbox input "true"
type input "redwhiteandb"
checkbox input "true"
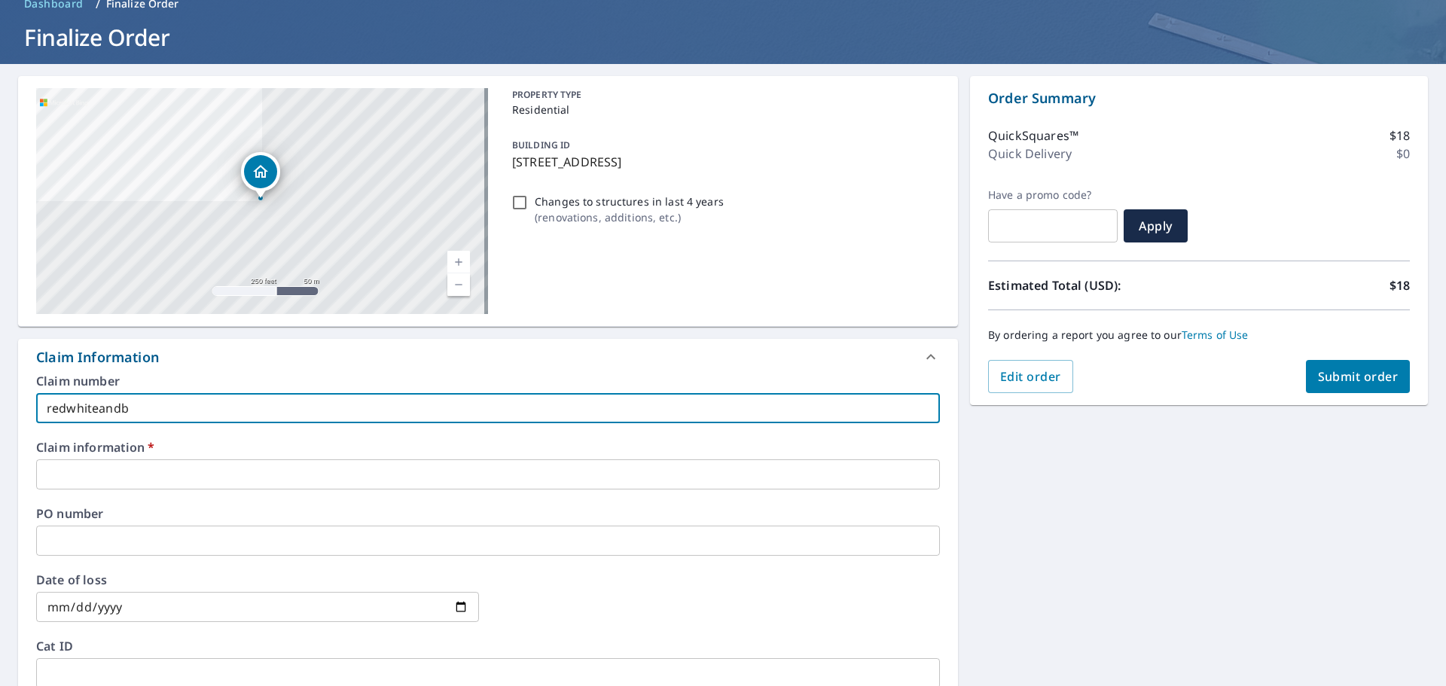
type input "redwhiteand"
checkbox input "true"
type input "redwhitean"
checkbox input "true"
type input "redwhitea"
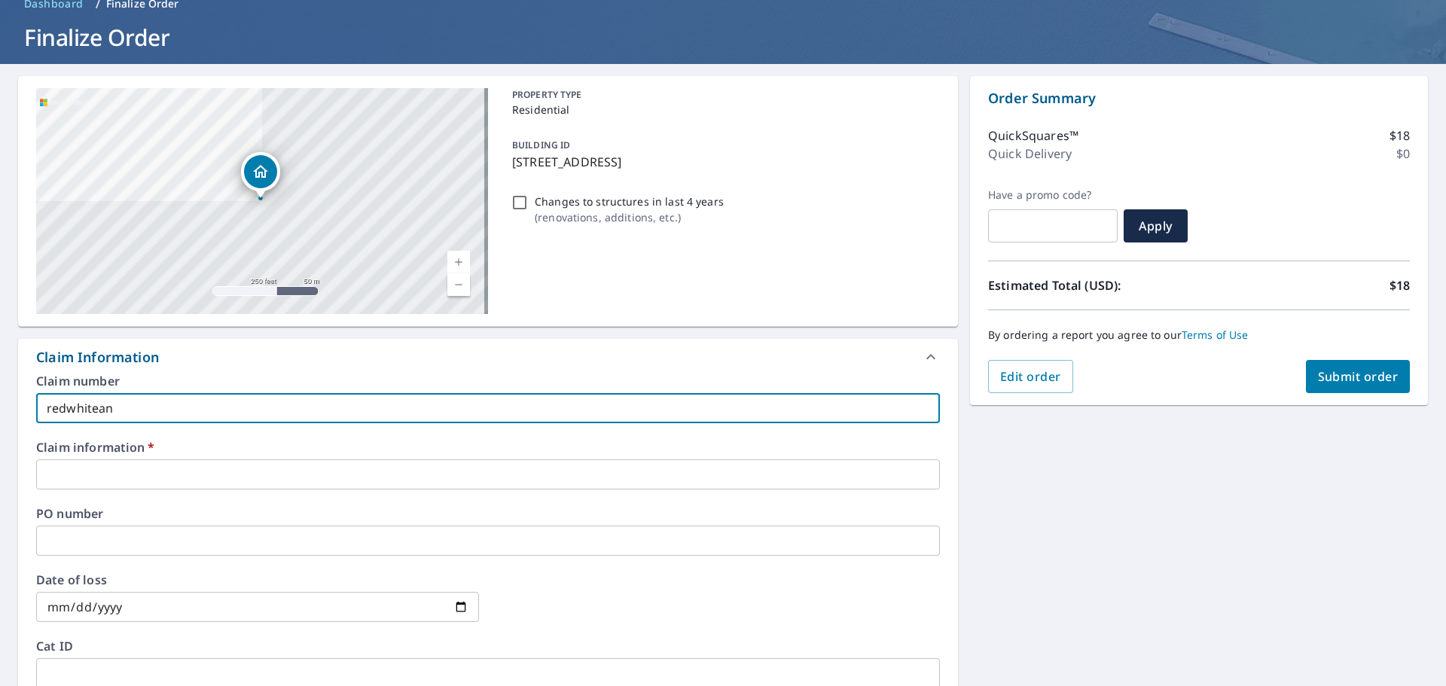
checkbox input "true"
type input "redwhite"
checkbox input "true"
type input "redwhit"
checkbox input "true"
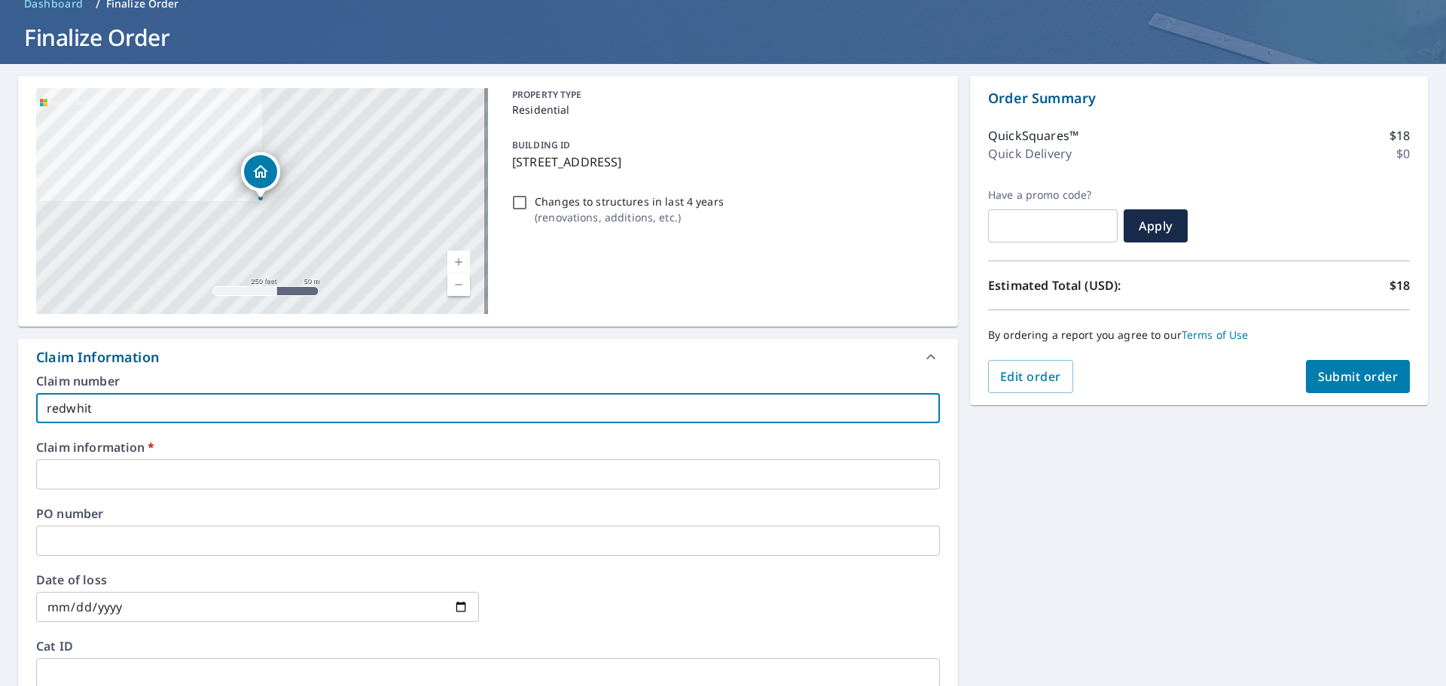
type input "redwhi"
checkbox input "true"
type input "redwh"
checkbox input "true"
type input "redw"
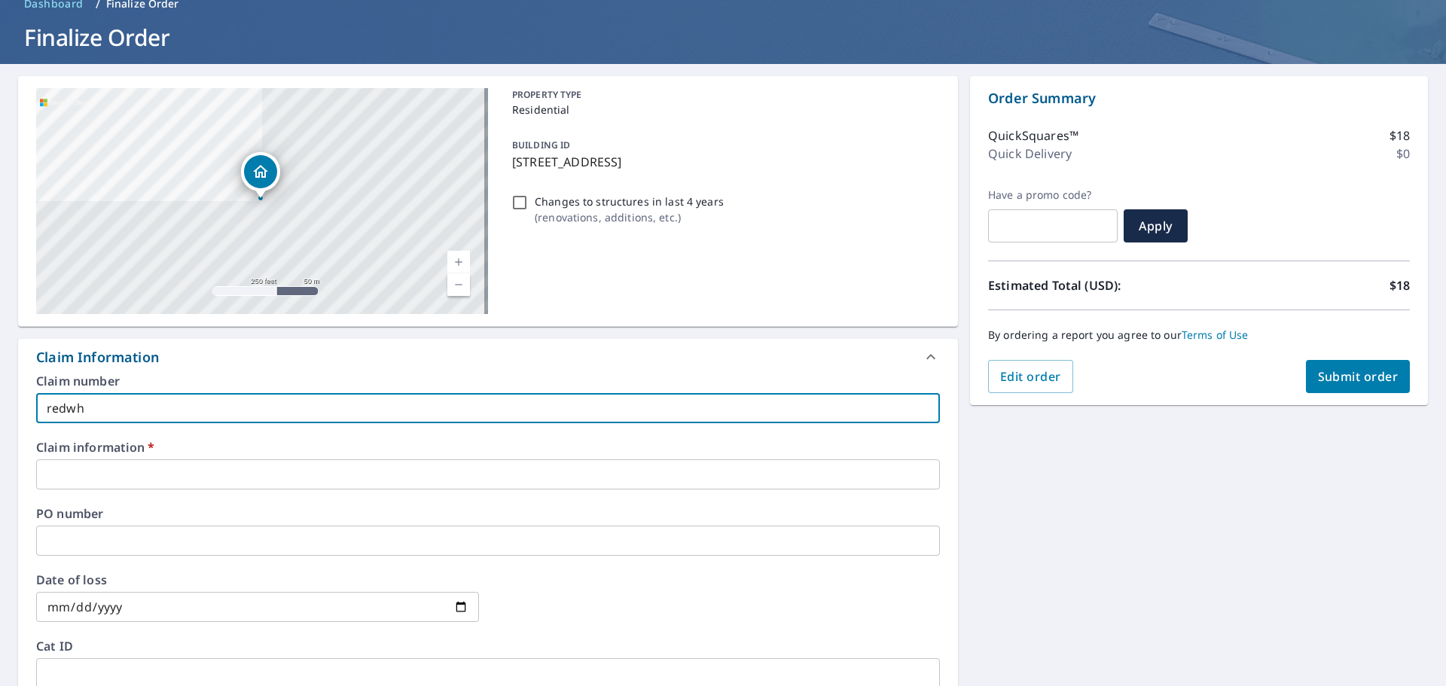
checkbox input "true"
type input "red"
checkbox input "true"
type input "re"
checkbox input "true"
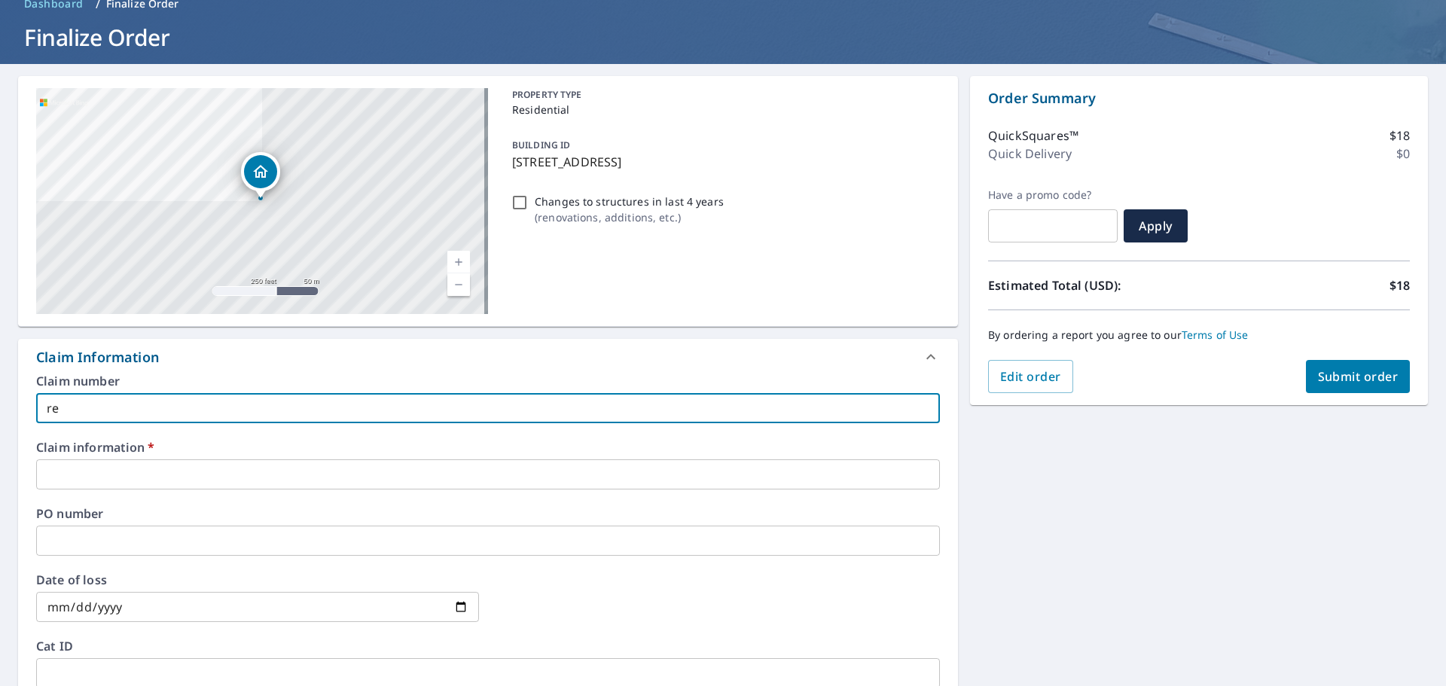
type input "r"
checkbox input "true"
type input "a"
checkbox input "true"
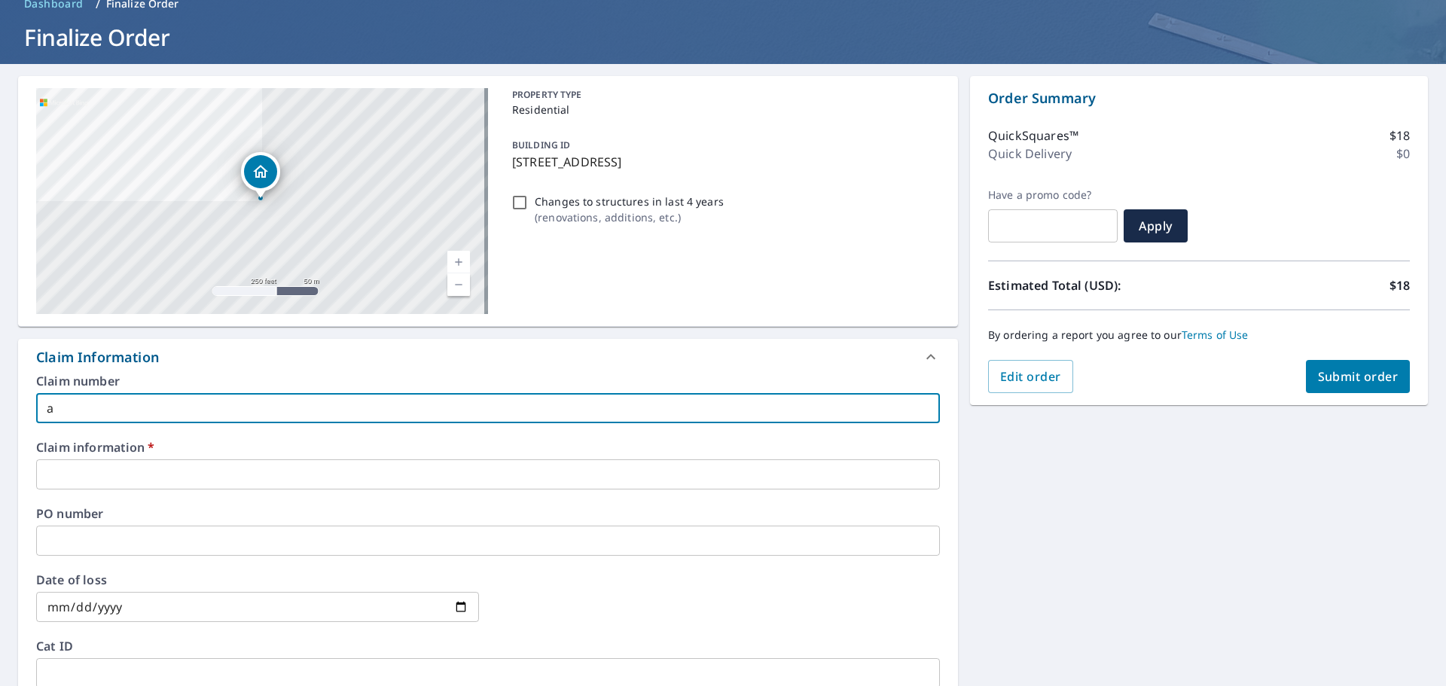
type input "ac"
checkbox input "true"
type input "acc"
checkbox input "true"
type input "acct"
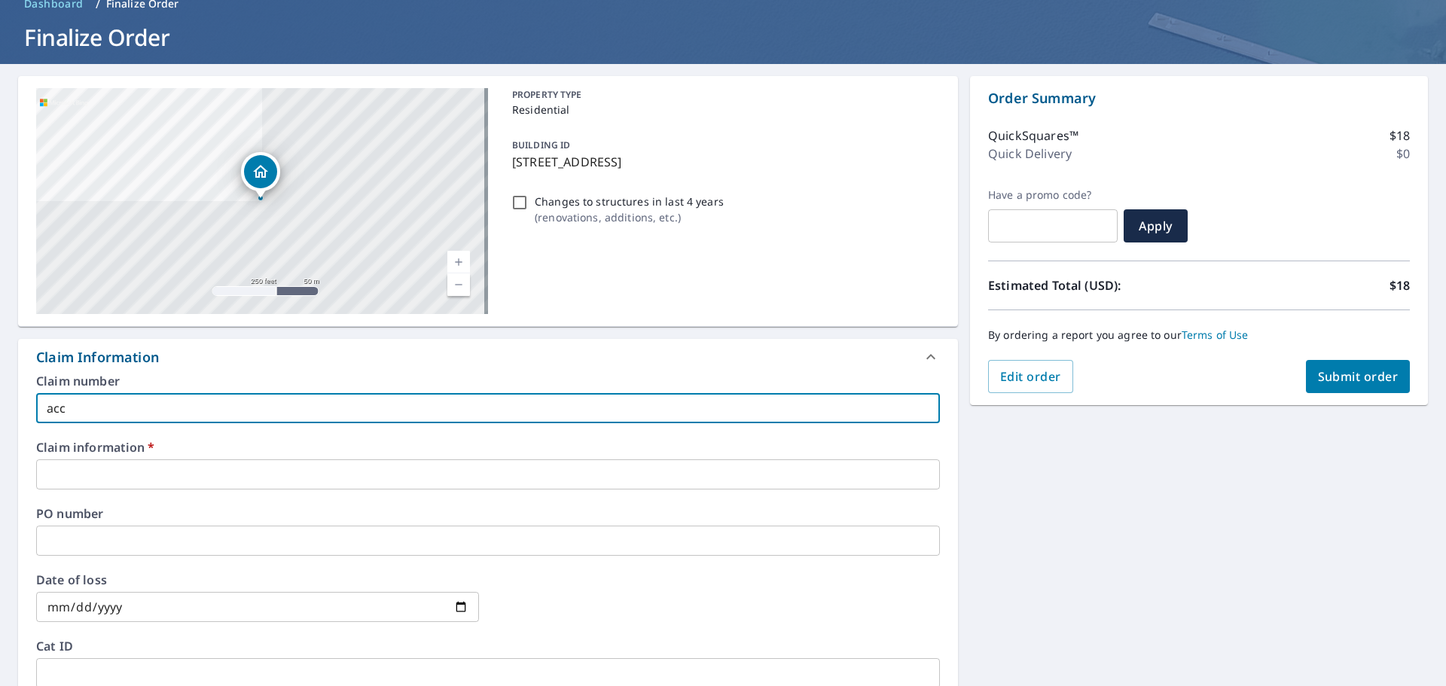
checkbox input "true"
type input "acct#"
checkbox input "true"
type input "acct#4"
checkbox input "true"
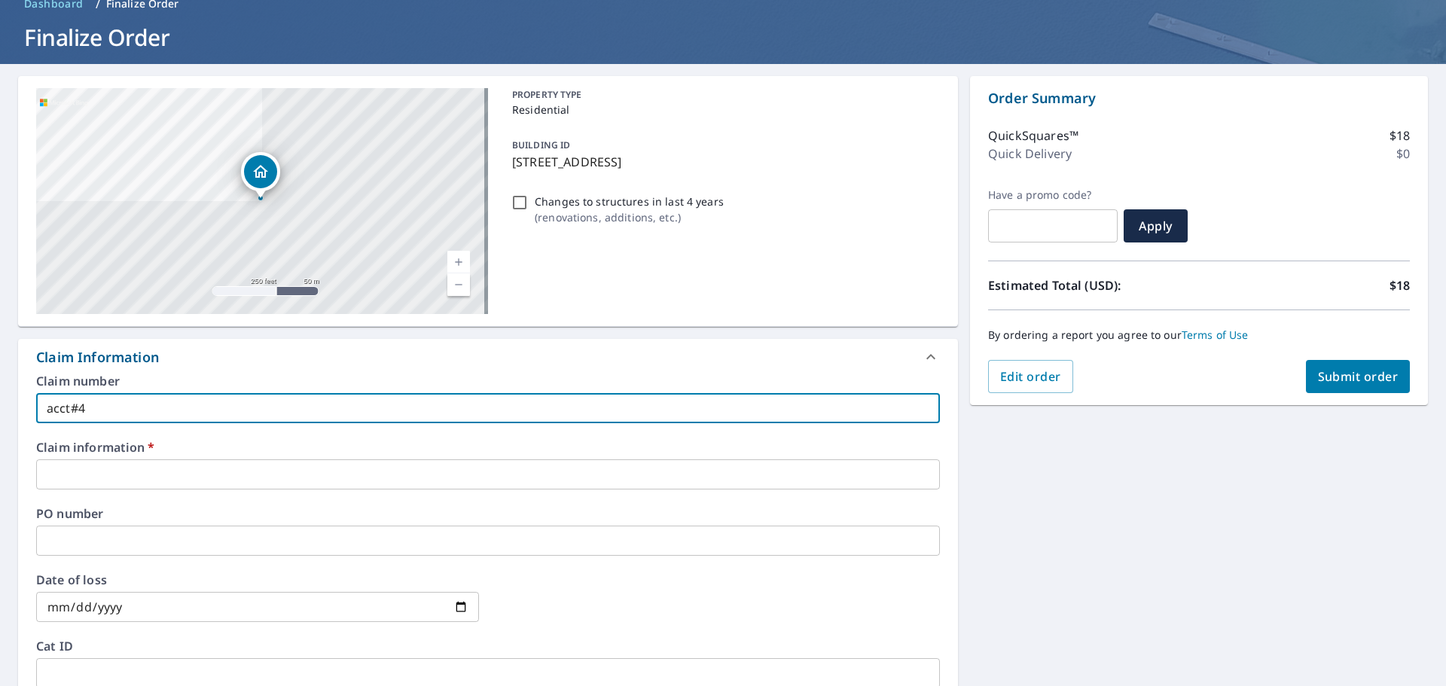
type input "acct#43"
checkbox input "true"
type input "acct#436"
checkbox input "true"
type input "acct#4361"
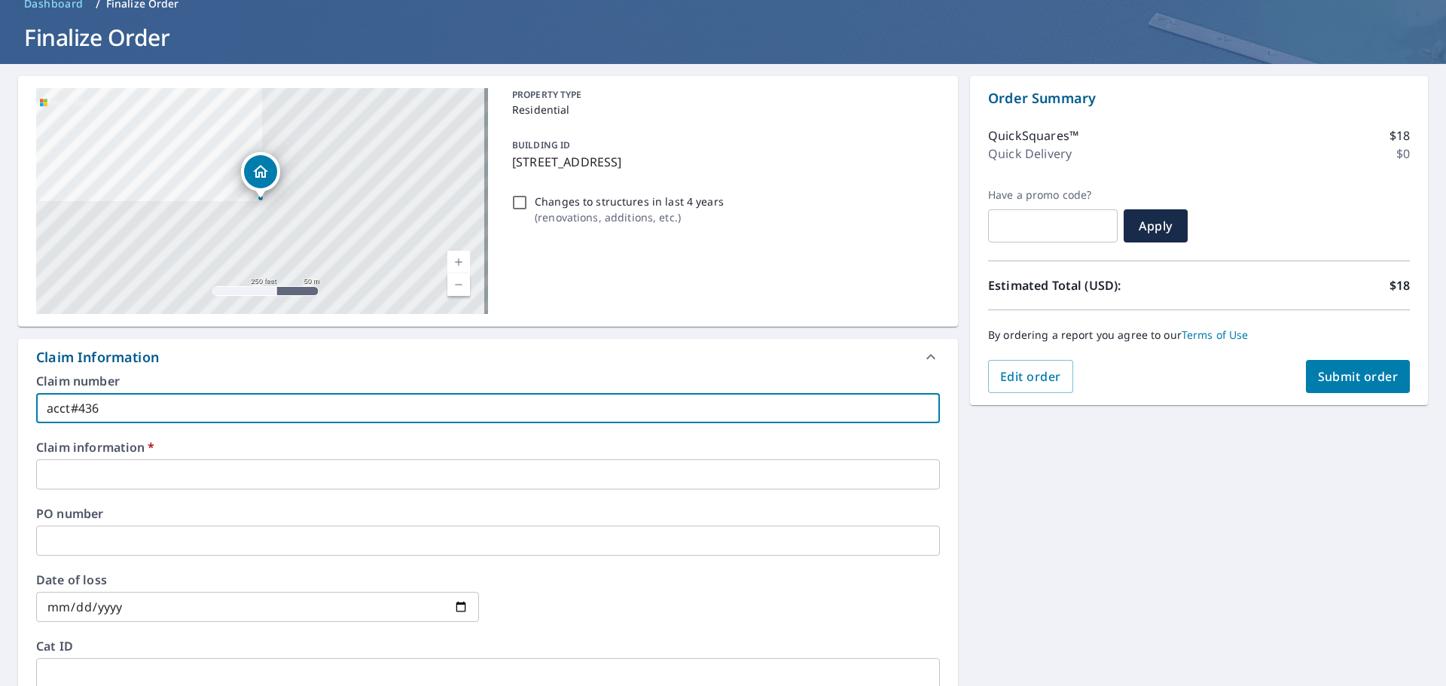
checkbox input "true"
type input "acct#43613"
checkbox input "true"
type input "acct#436133"
checkbox input "true"
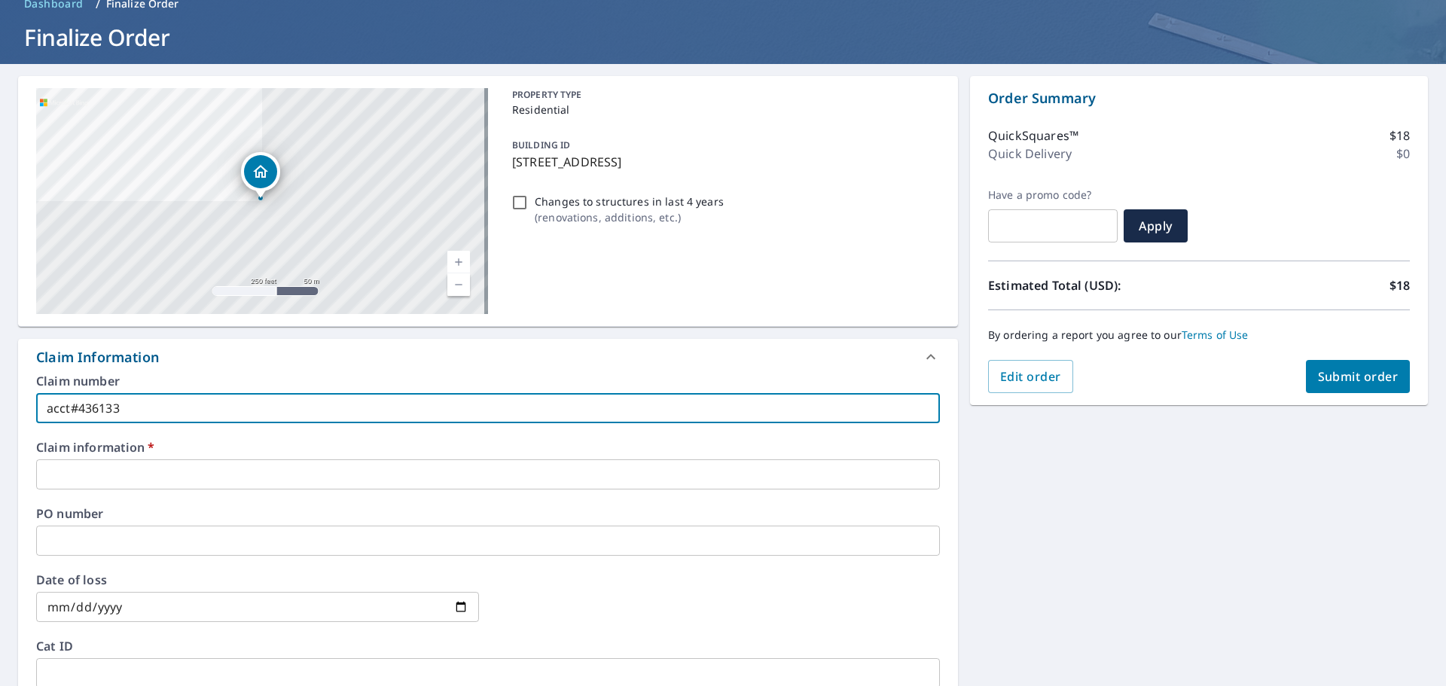
type input "acct#436133"
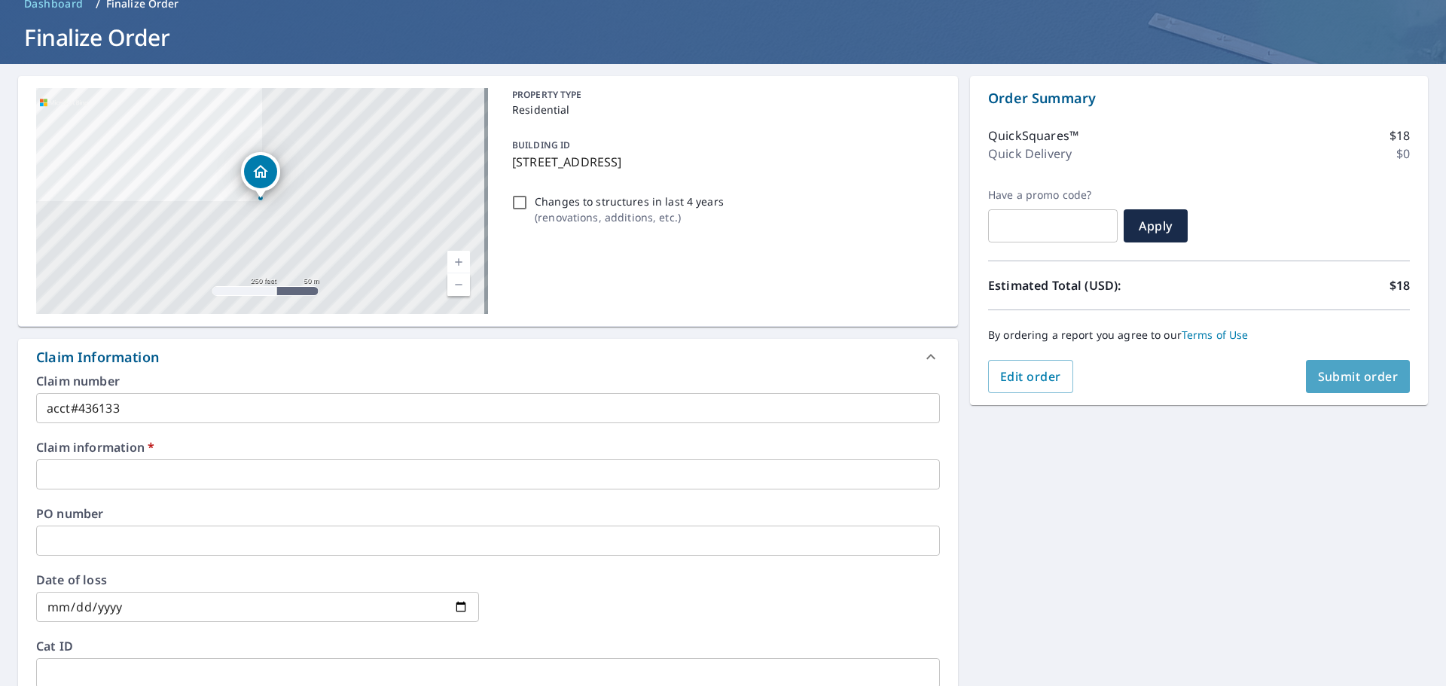
click at [1361, 376] on span "Submit order" at bounding box center [1358, 376] width 81 height 17
checkbox input "true"
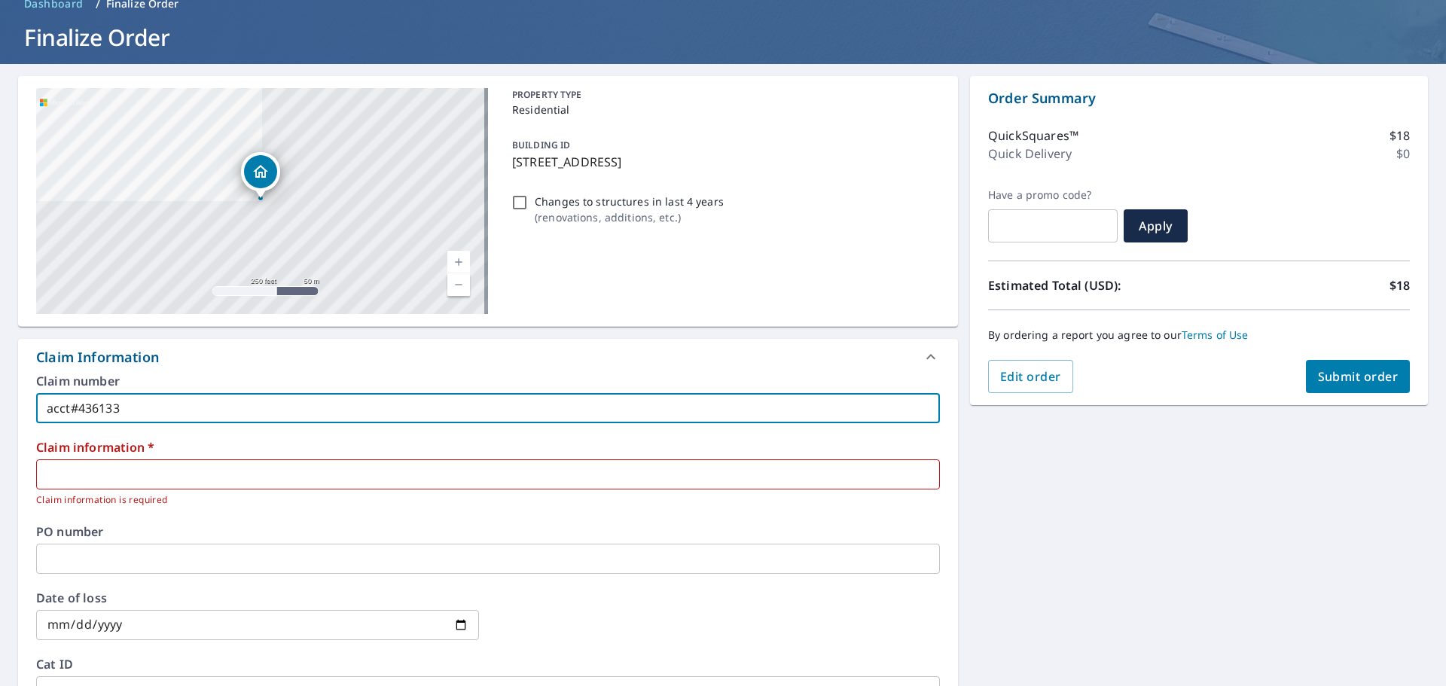
drag, startPoint x: 139, startPoint y: 413, endPoint x: -14, endPoint y: 407, distance: 153.7
click at [0, 407] on html "TD TD Dashboard Order History Cancel Order TD Dashboard / Finalize Order Finali…" at bounding box center [723, 343] width 1446 height 686
checkbox input "true"
drag, startPoint x: 66, startPoint y: 477, endPoint x: 93, endPoint y: 470, distance: 28.9
click at [79, 477] on input "text" at bounding box center [487, 474] width 903 height 30
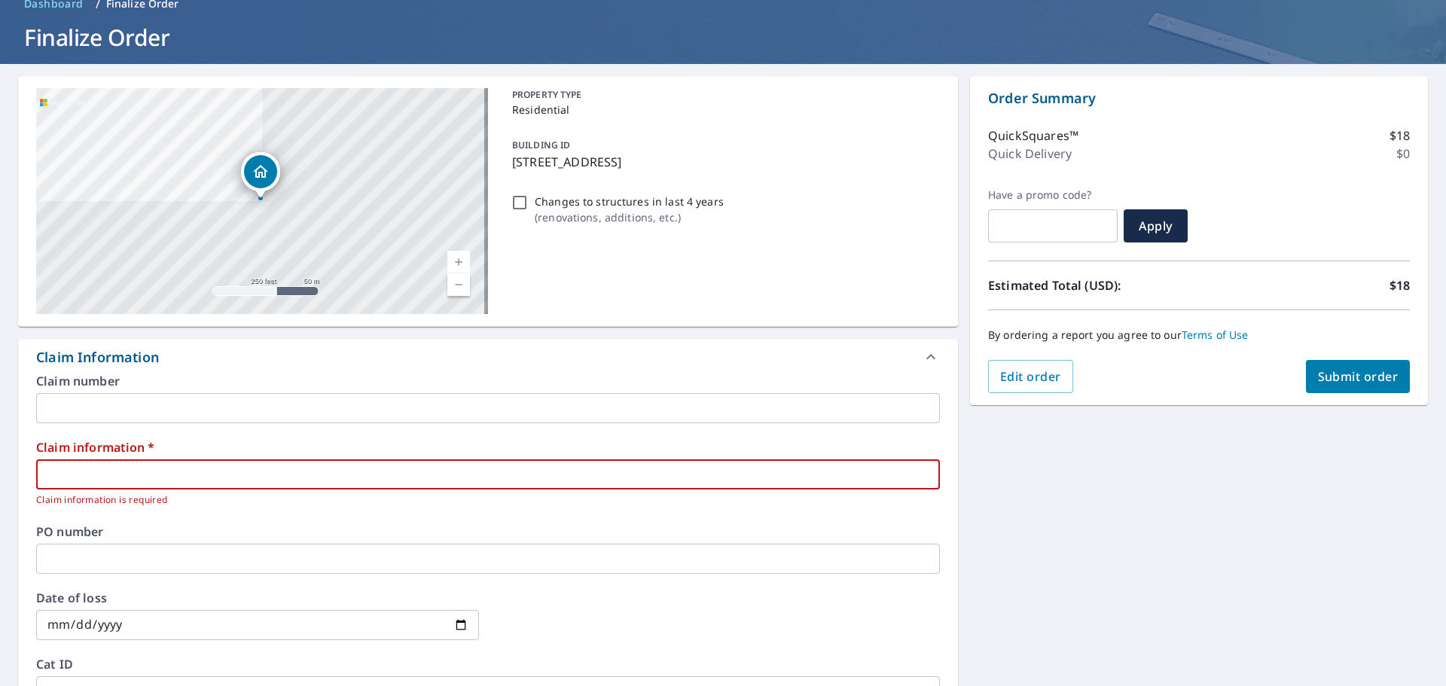
paste input "acct#436133"
type input "acct#436133"
checkbox input "true"
click at [185, 406] on input "text" at bounding box center [487, 408] width 903 height 30
click at [85, 475] on input "acct#436133" at bounding box center [487, 474] width 903 height 30
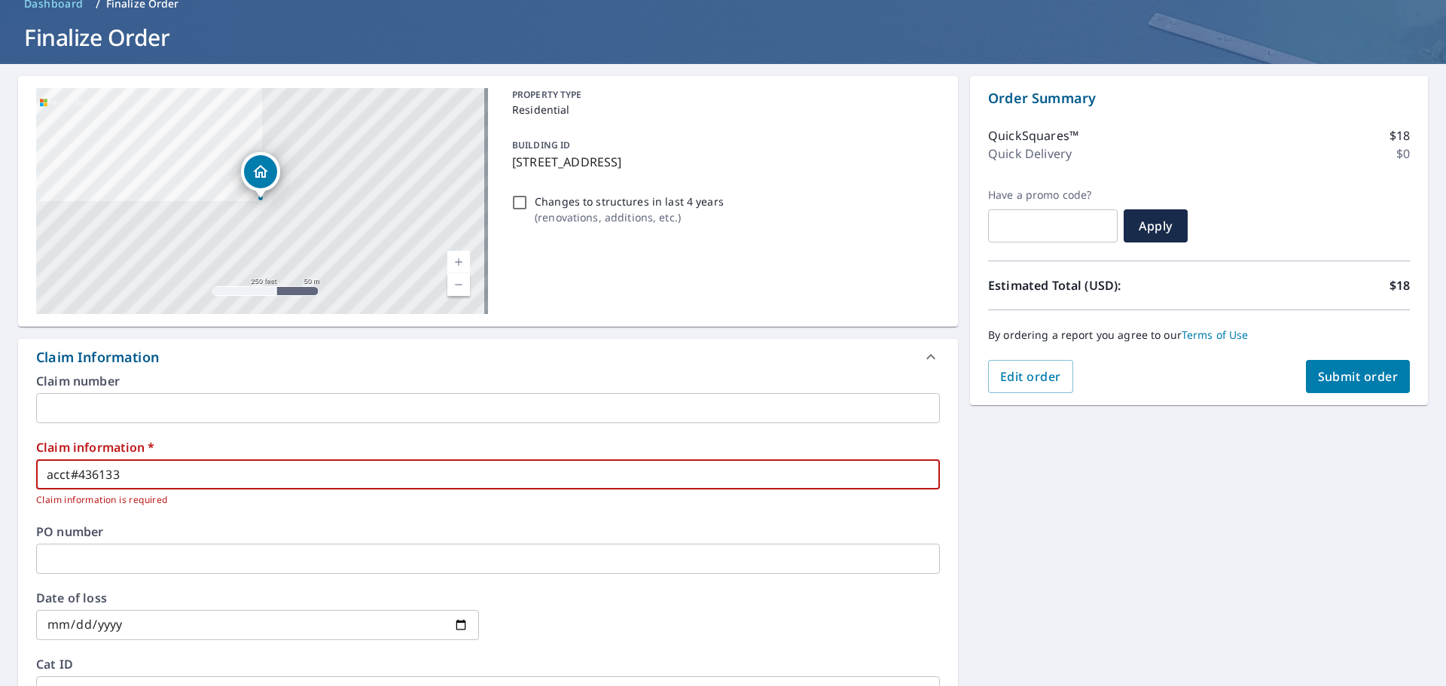
click at [77, 474] on input "acct#436133" at bounding box center [487, 474] width 903 height 30
type input "acct436133"
checkbox input "true"
type input "acc436133"
checkbox input "true"
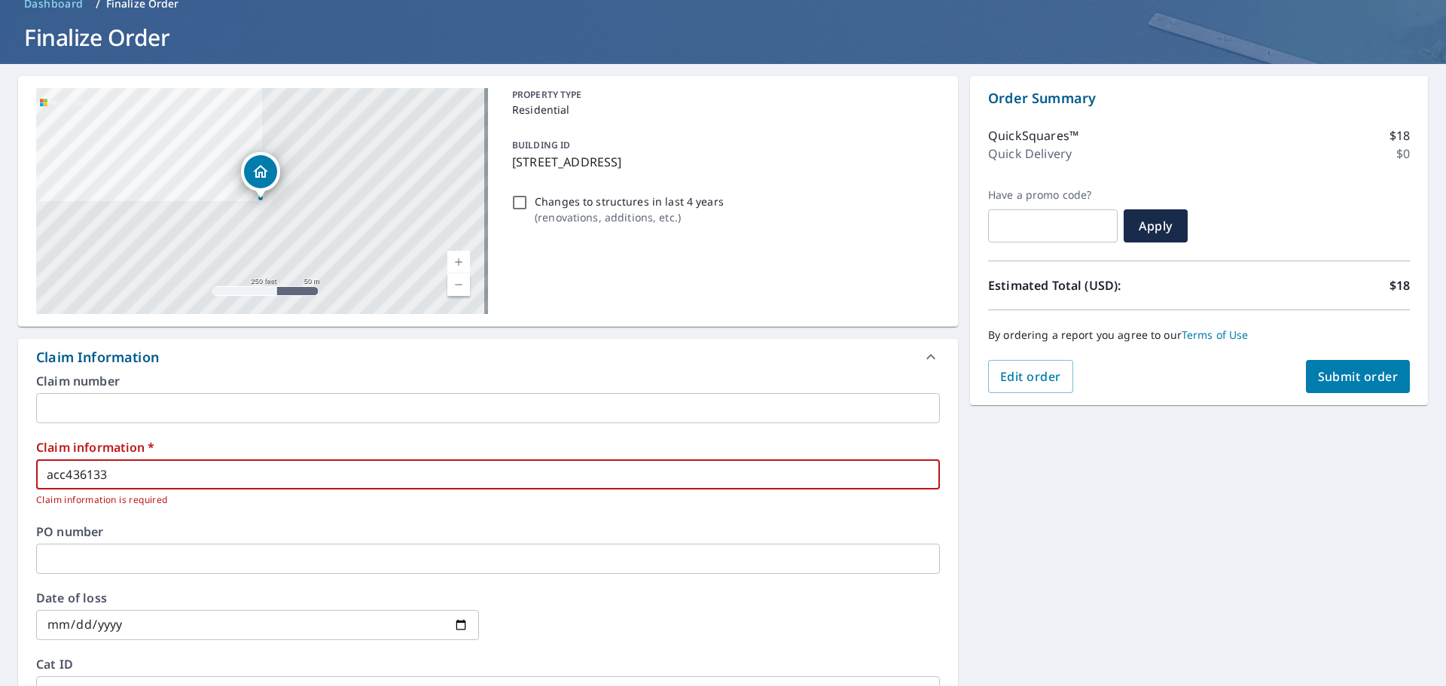
type input "ac436133"
checkbox input "true"
type input "a436133"
checkbox input "true"
type input "436133"
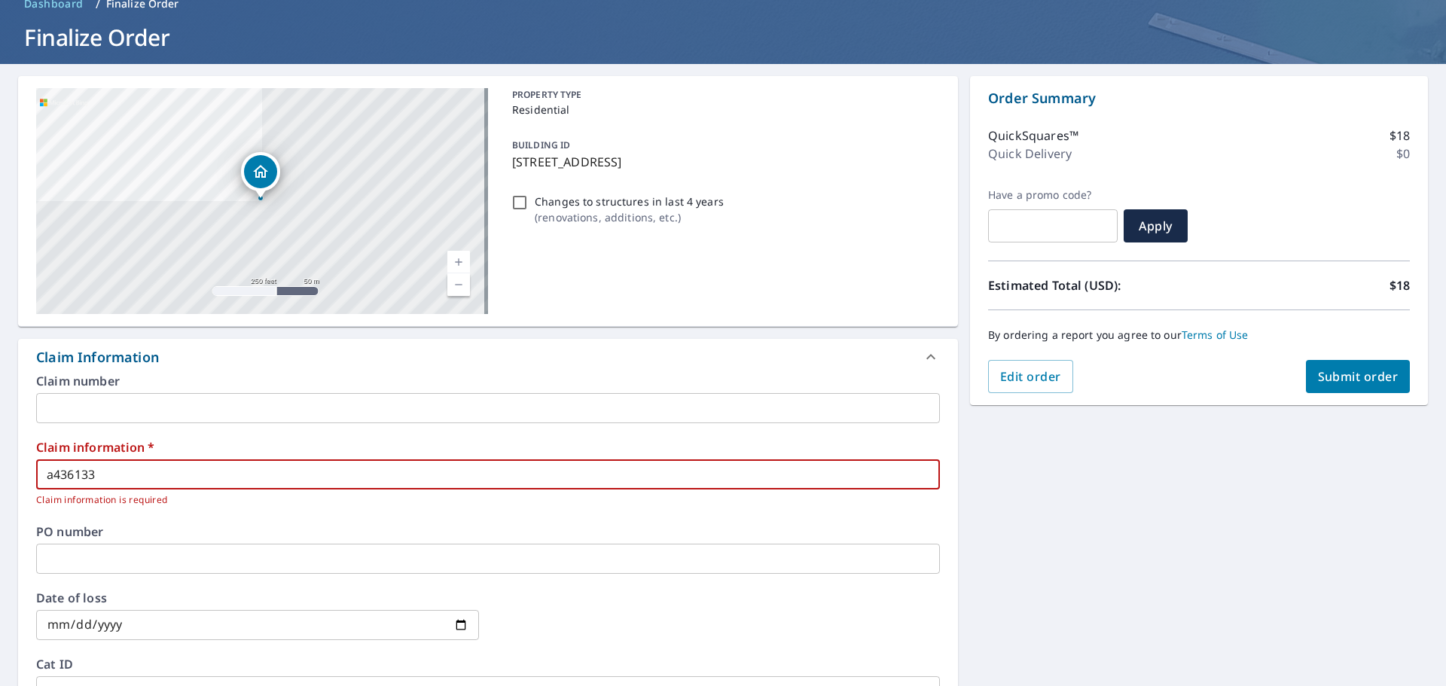
checkbox input "true"
type input "436133"
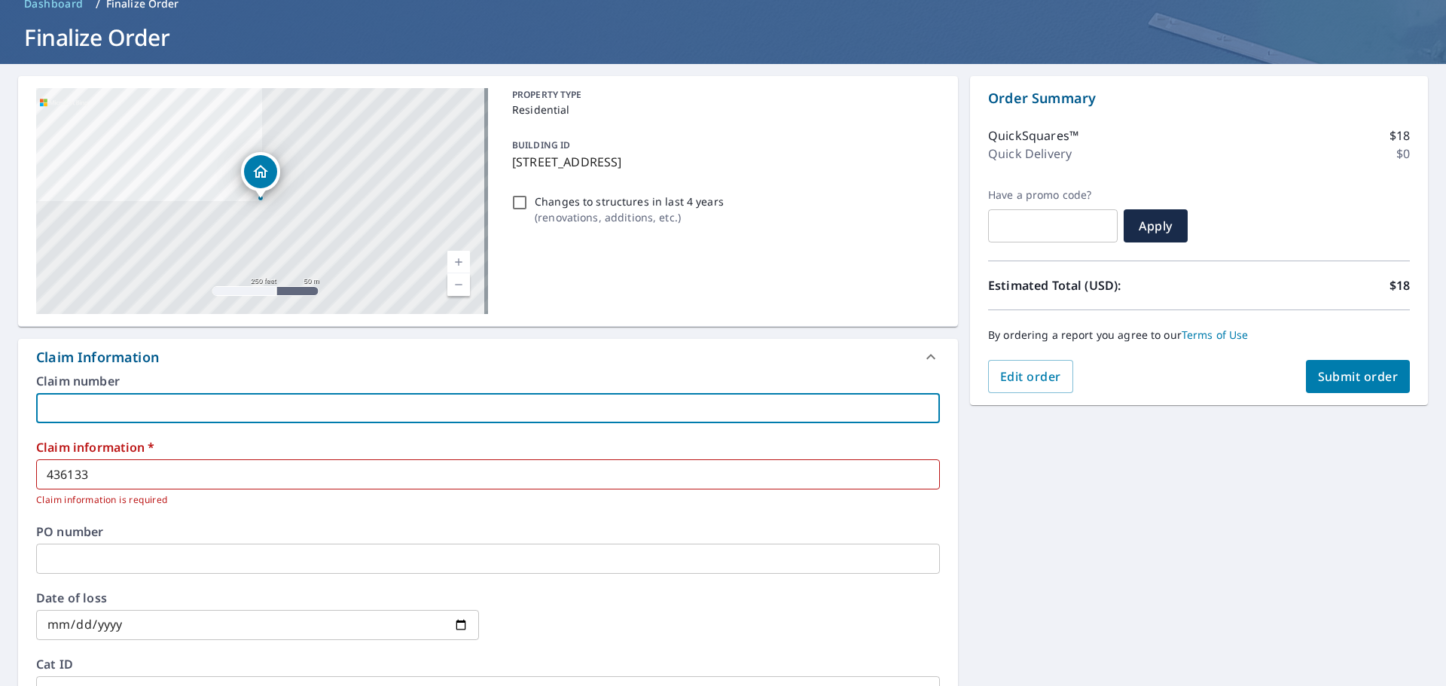
click at [73, 416] on input "text" at bounding box center [487, 408] width 903 height 30
type input "4"
checkbox input "true"
type input "43"
checkbox input "true"
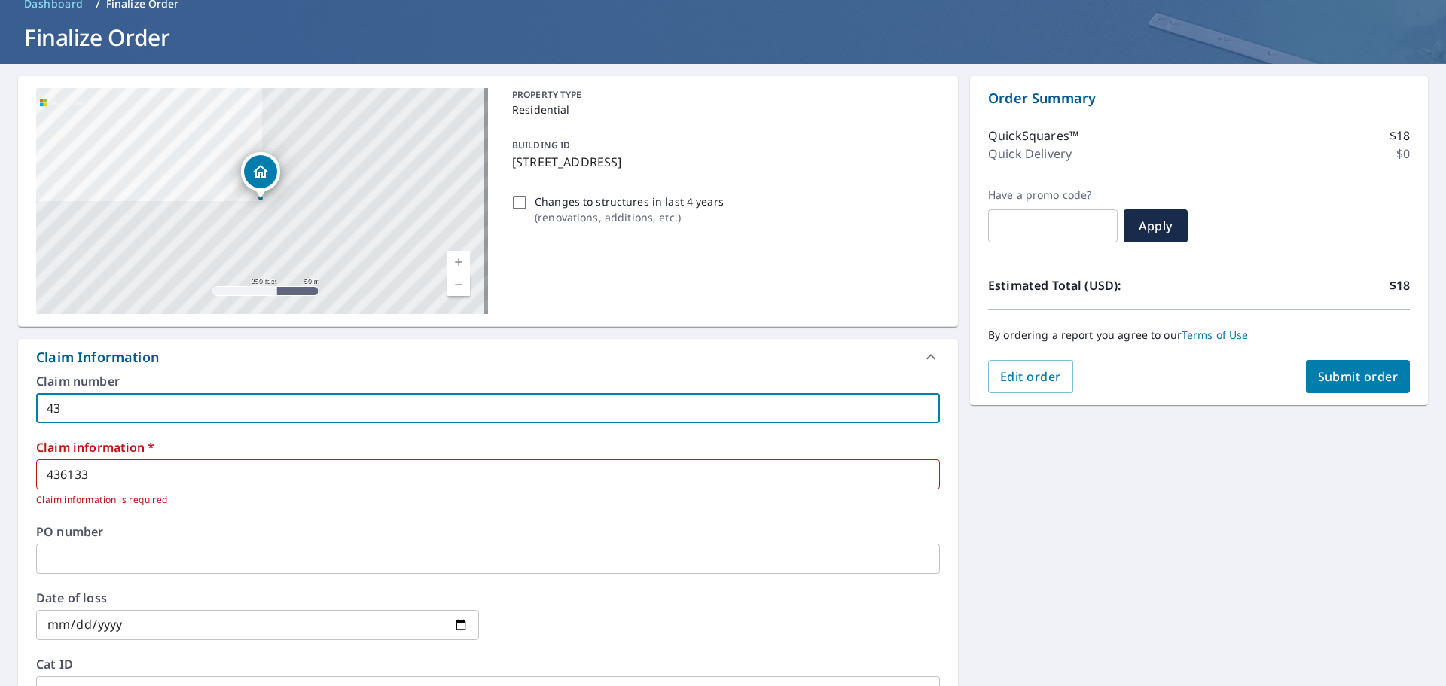
type input "436"
checkbox input "true"
type input "4361"
checkbox input "true"
type input "43613"
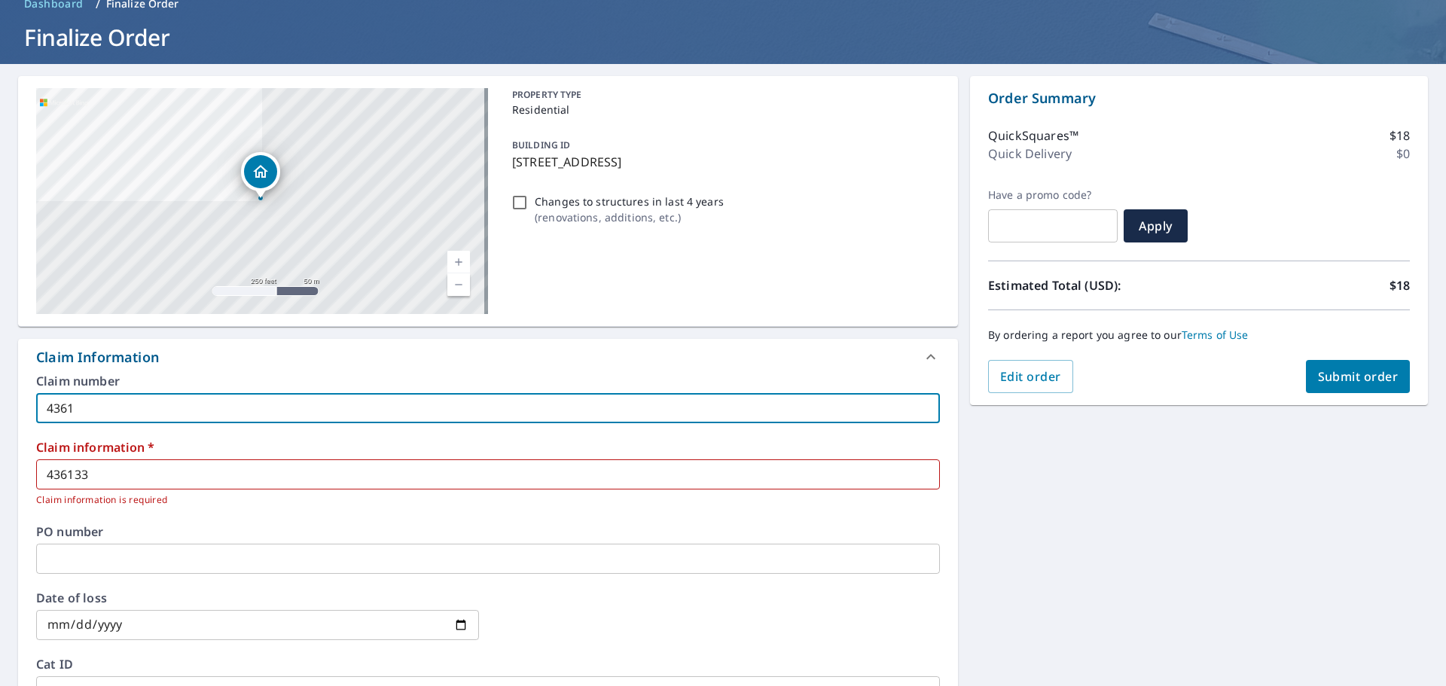
checkbox input "true"
type input "436133"
checkbox input "true"
type input "4361333"
checkbox input "true"
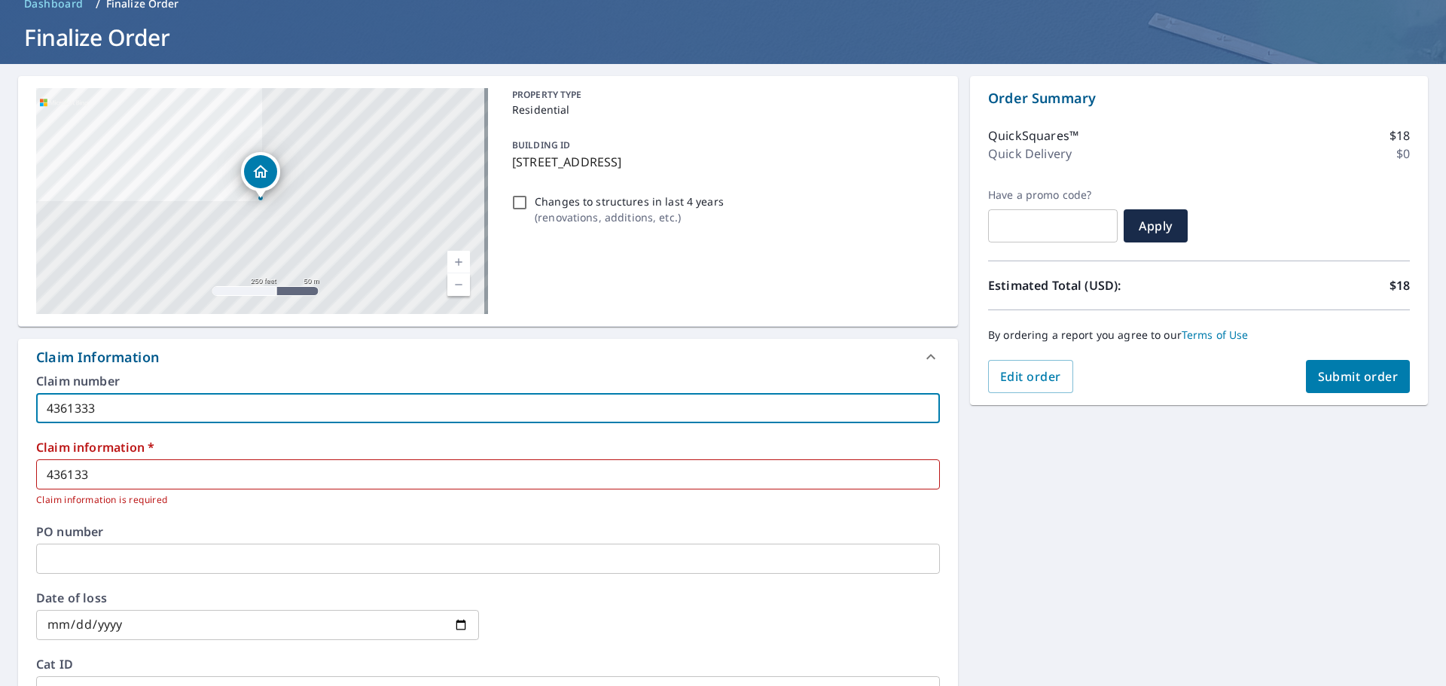
type input "436133"
checkbox input "true"
type input "436133"
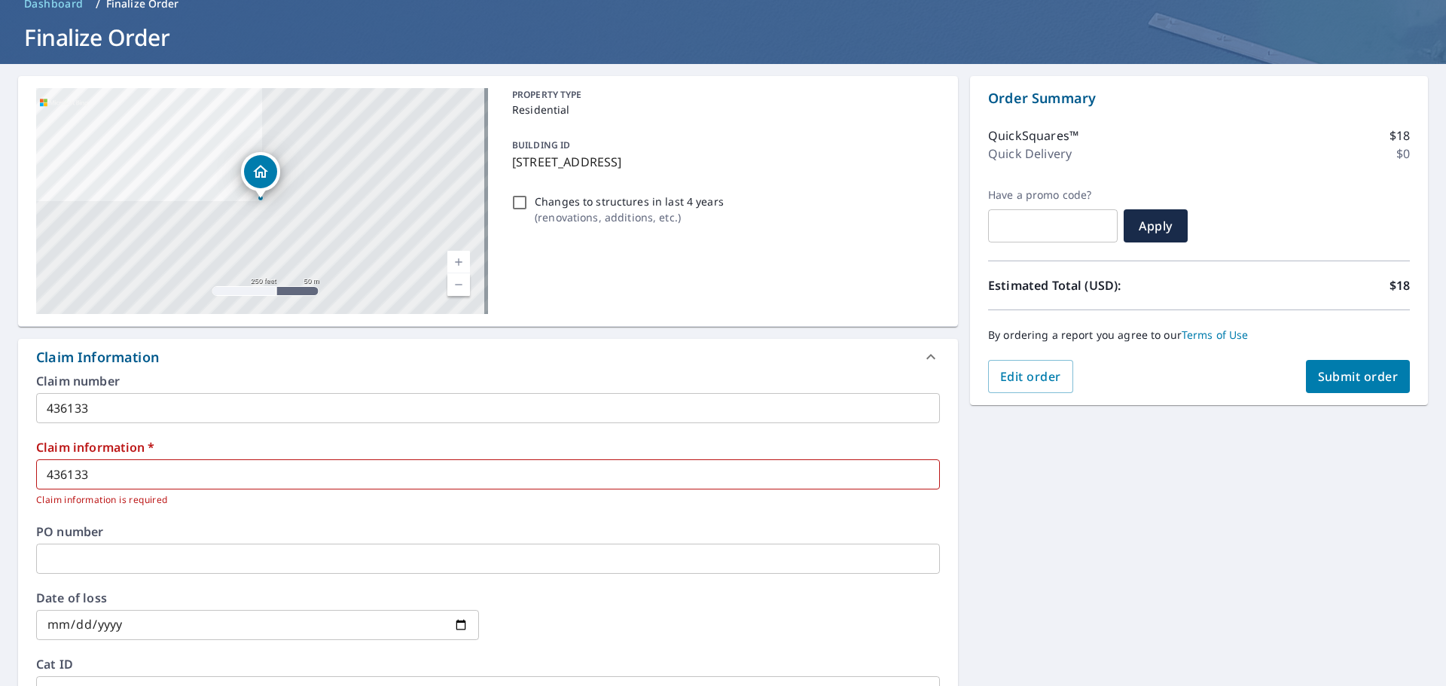
click at [728, 266] on div "PROPERTY TYPE Residential BUILDING ID [STREET_ADDRESS] Changes to structures in…" at bounding box center [723, 201] width 434 height 226
click at [1342, 374] on span "Submit order" at bounding box center [1358, 376] width 81 height 17
checkbox input "true"
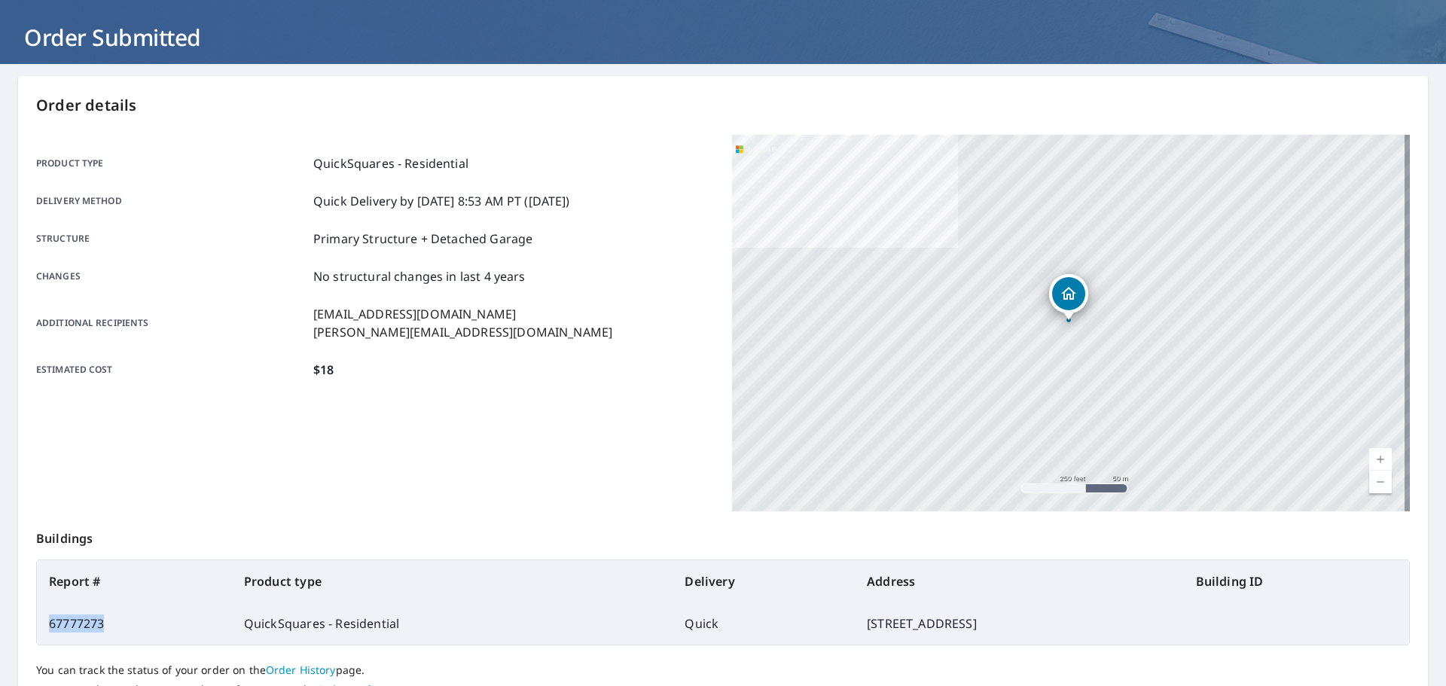
drag, startPoint x: 109, startPoint y: 626, endPoint x: 39, endPoint y: 623, distance: 70.1
click at [39, 623] on td "67777273" at bounding box center [134, 623] width 195 height 42
copy td "67777273"
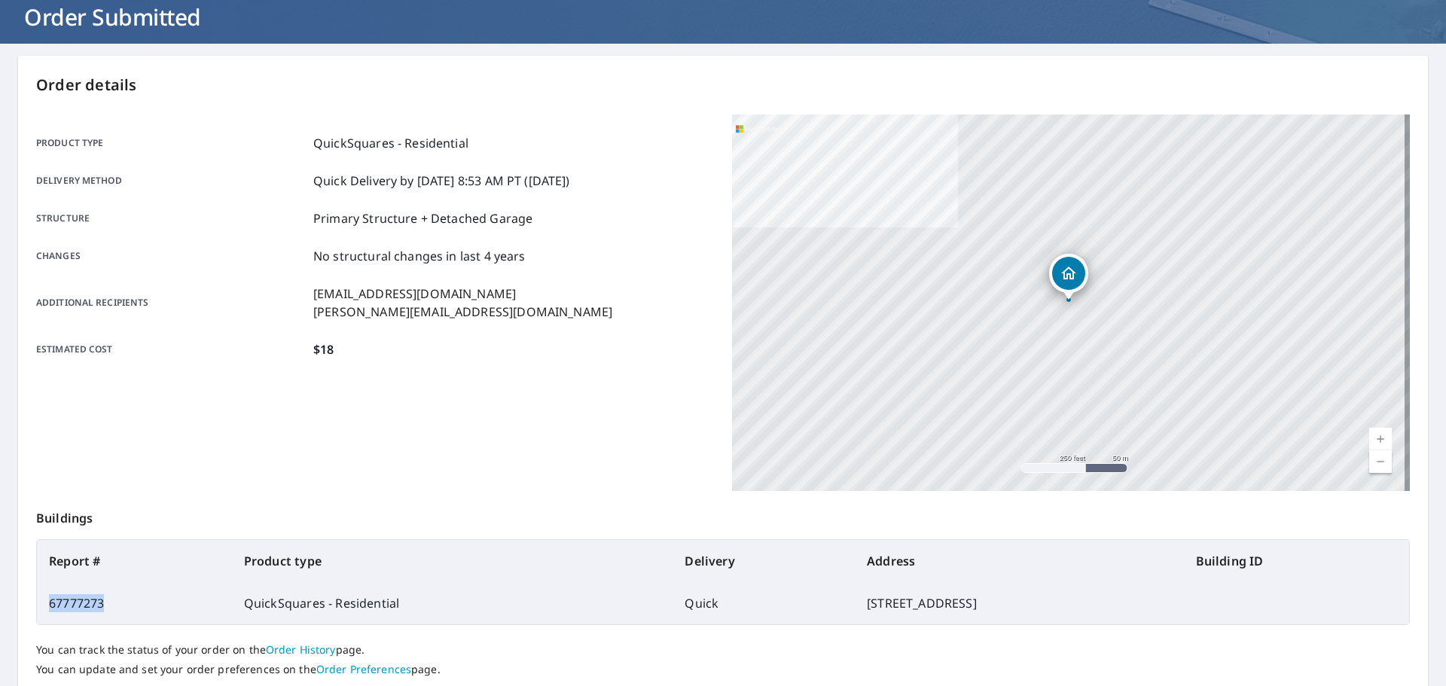
scroll to position [200, 0]
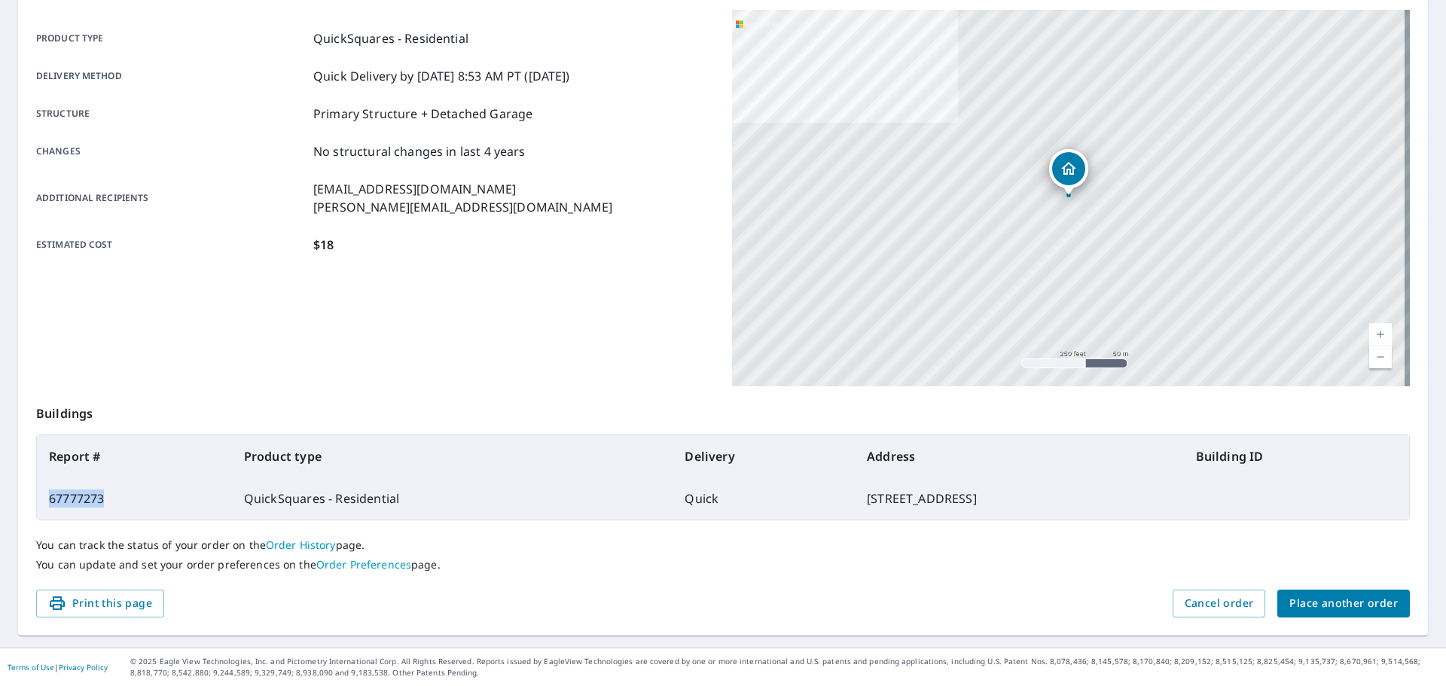
copy td "67777273"
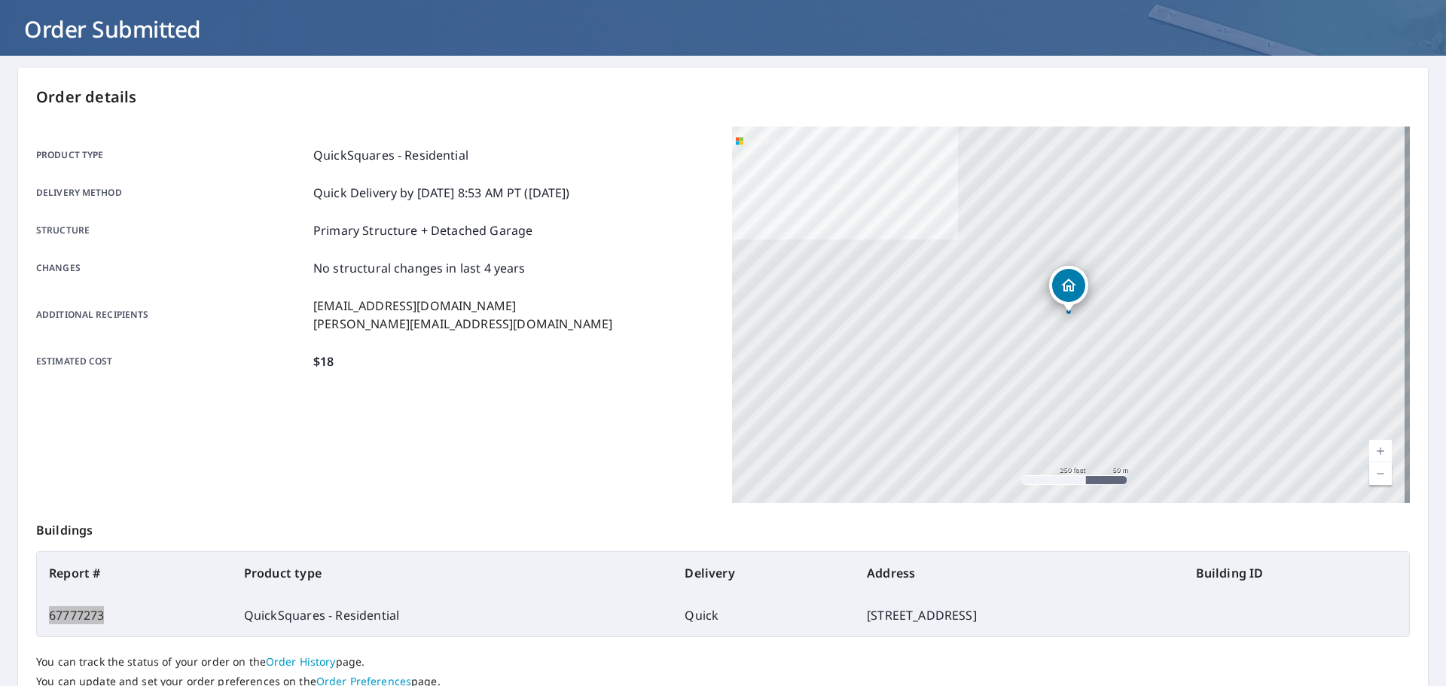
scroll to position [0, 0]
